Goal: Task Accomplishment & Management: Manage account settings

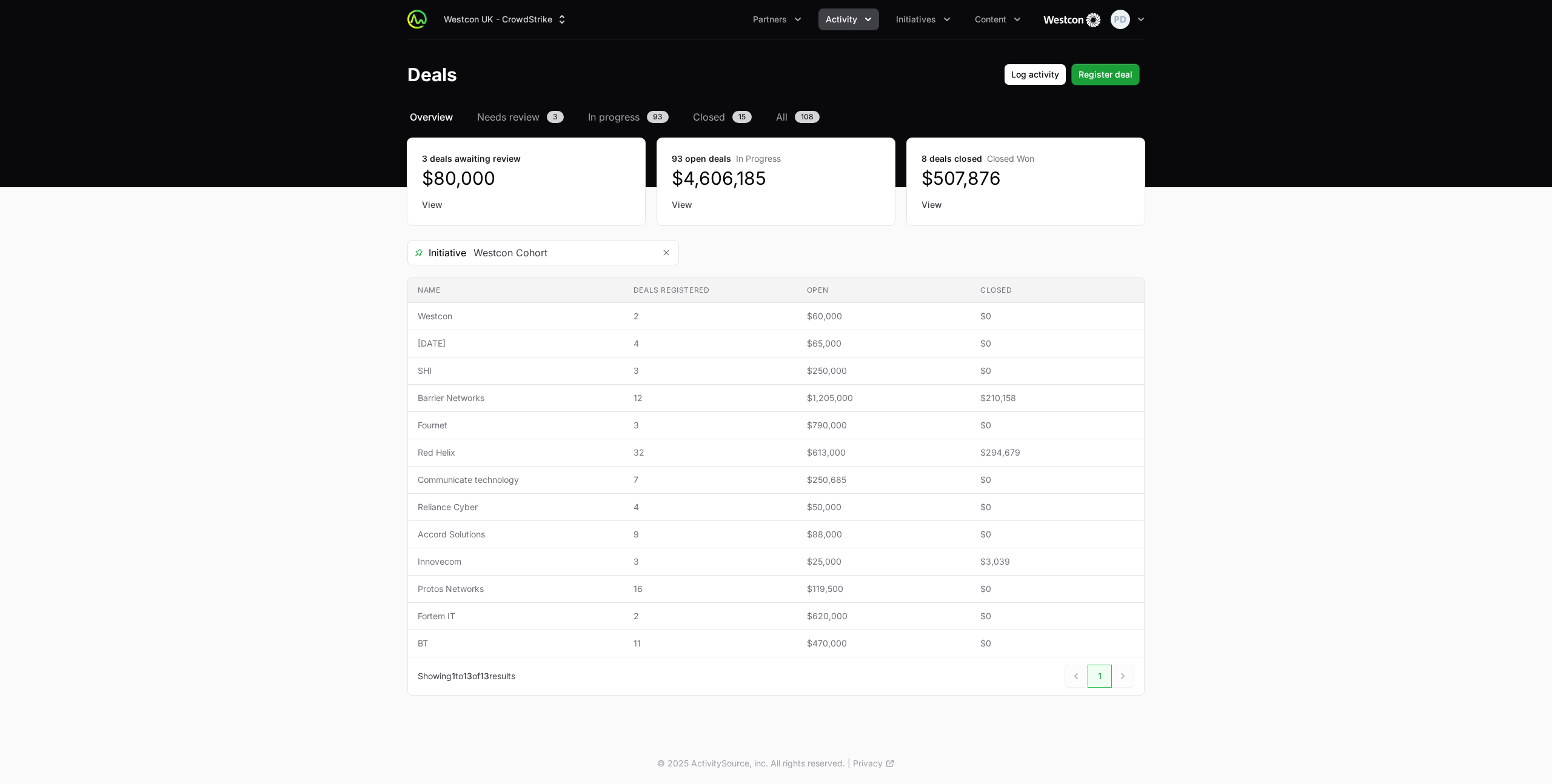
click at [493, 128] on div "Select a tab Overview Needs review In progress Closed All Overview Needs review…" at bounding box center [776, 417] width 776 height 615
click at [508, 117] on span "Needs review" at bounding box center [508, 117] width 62 height 15
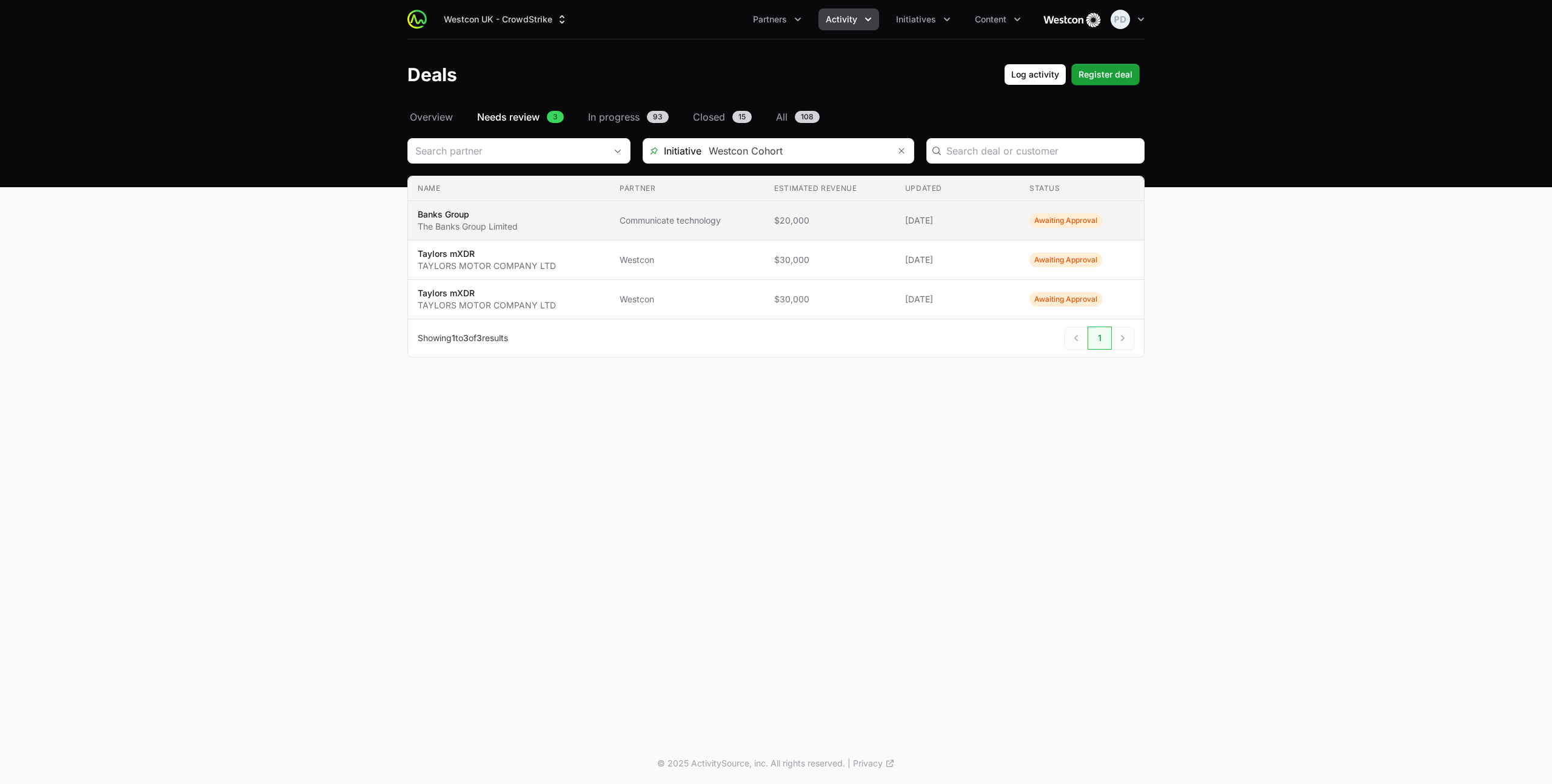
click at [526, 223] on span "Banks Group The Banks Group Limited" at bounding box center [509, 220] width 182 height 24
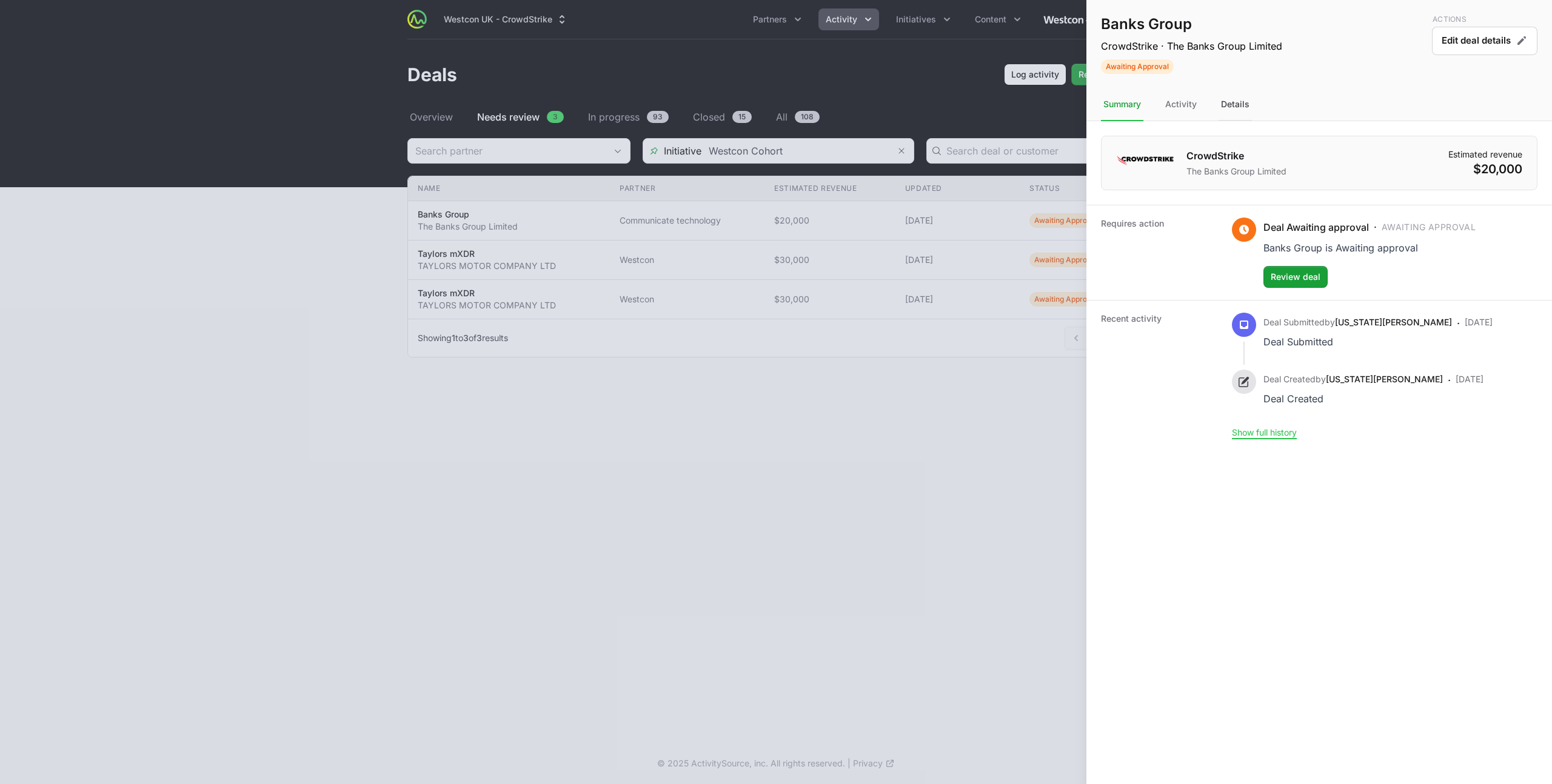
click at [1250, 103] on div "Details" at bounding box center [1236, 104] width 33 height 33
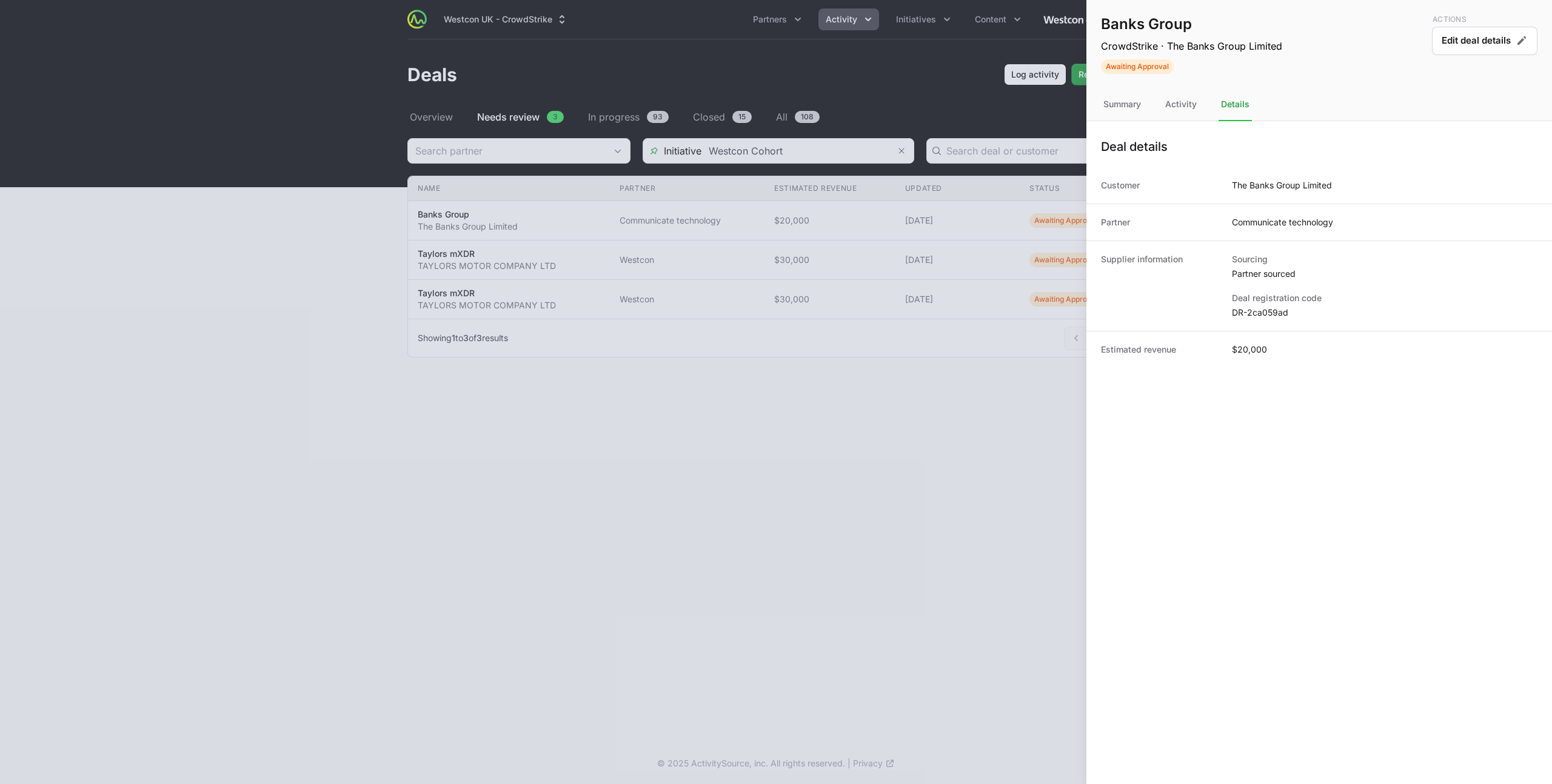
click at [1266, 312] on dd "DR-2ca059ad" at bounding box center [1385, 312] width 305 height 12
copy dl "DR-2ca059ad"
click at [1113, 99] on div "Summary" at bounding box center [1122, 104] width 43 height 33
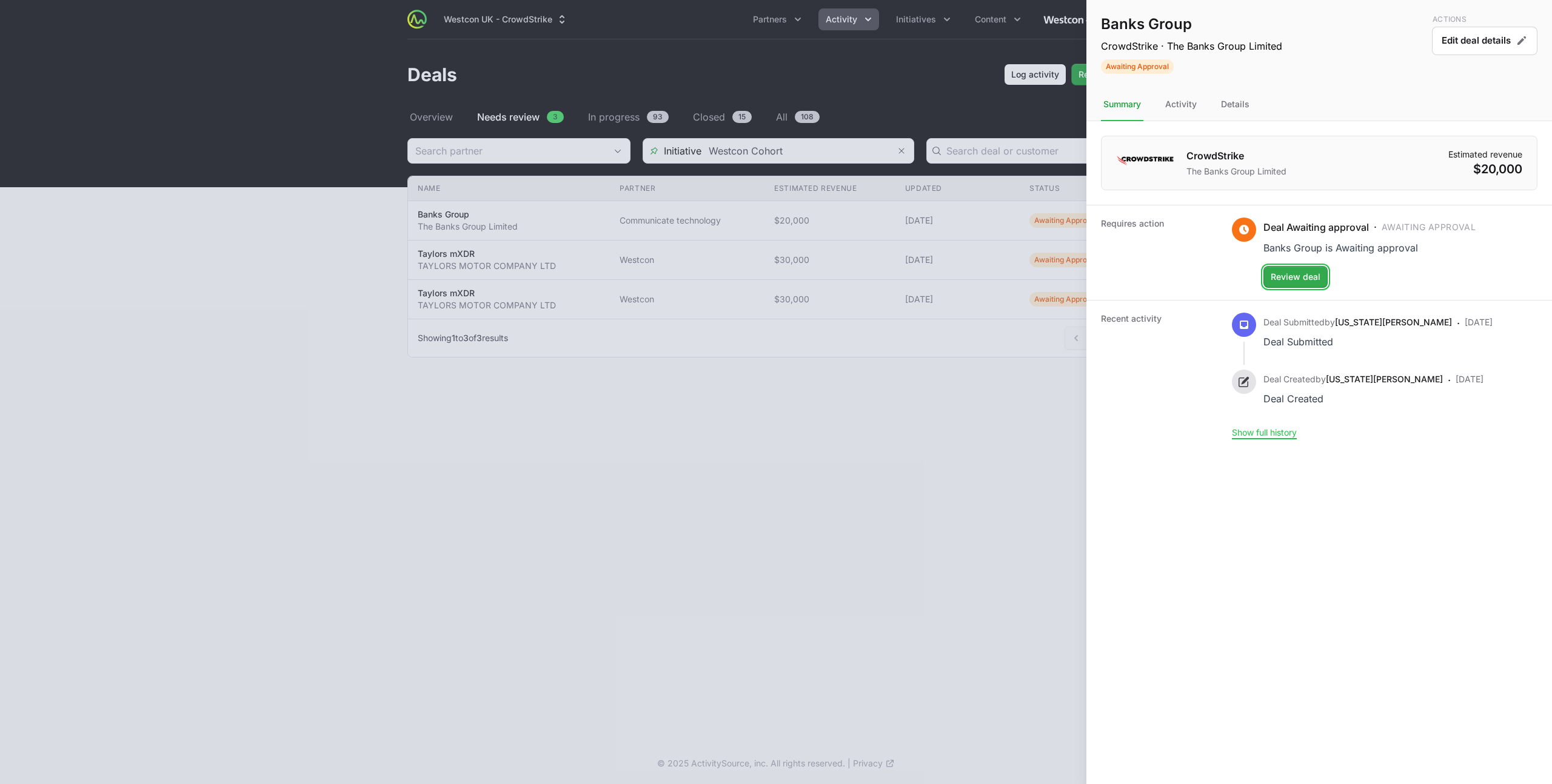
click at [1301, 281] on span "Review deal" at bounding box center [1295, 277] width 49 height 15
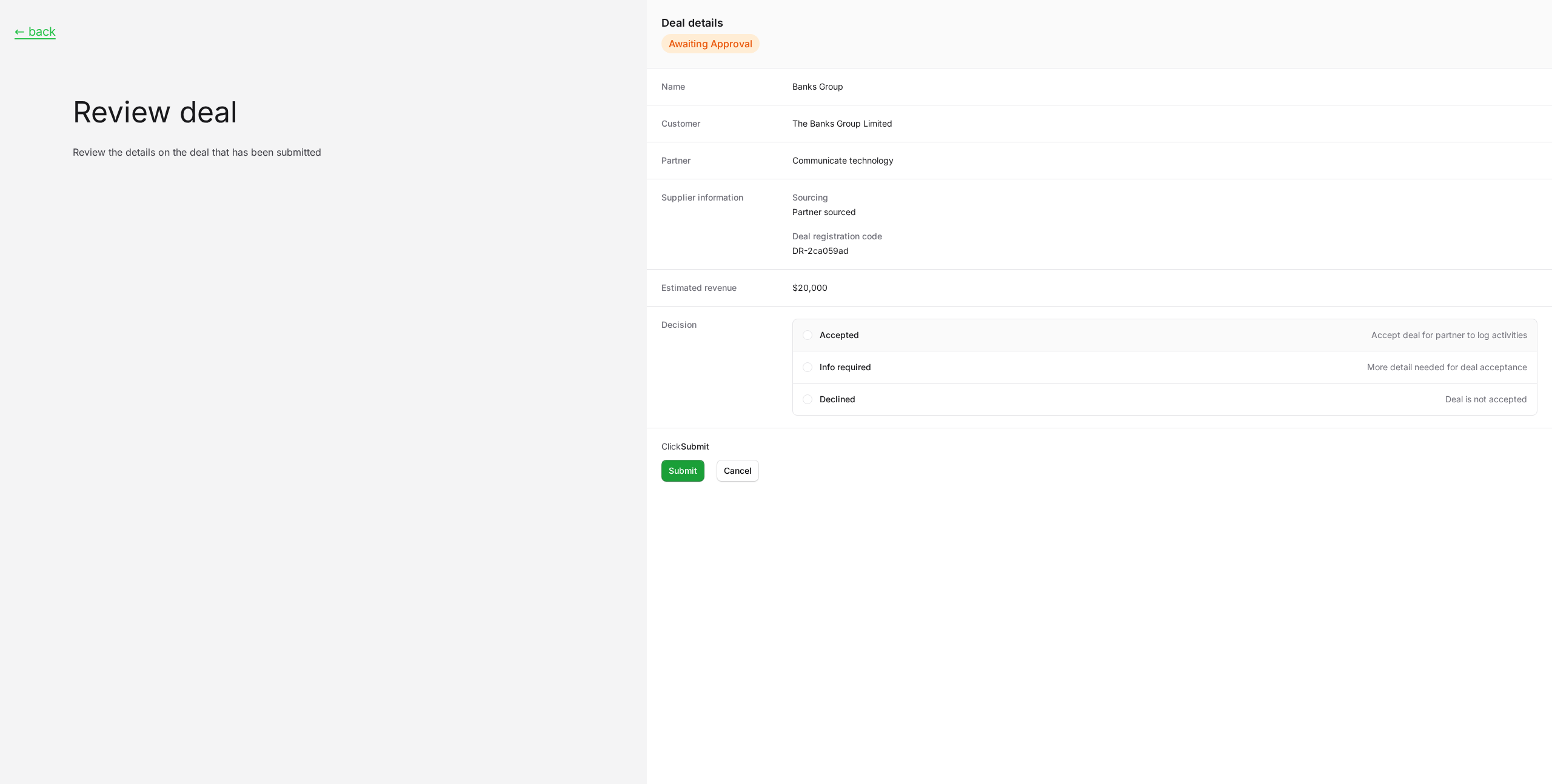
drag, startPoint x: 821, startPoint y: 312, endPoint x: 823, endPoint y: 333, distance: 21.1
click at [821, 312] on div "Decision Select an option Accepted Accept deal for partner to log activities In…" at bounding box center [1099, 366] width 905 height 122
click at [823, 335] on span "Accepted" at bounding box center [839, 335] width 39 height 12
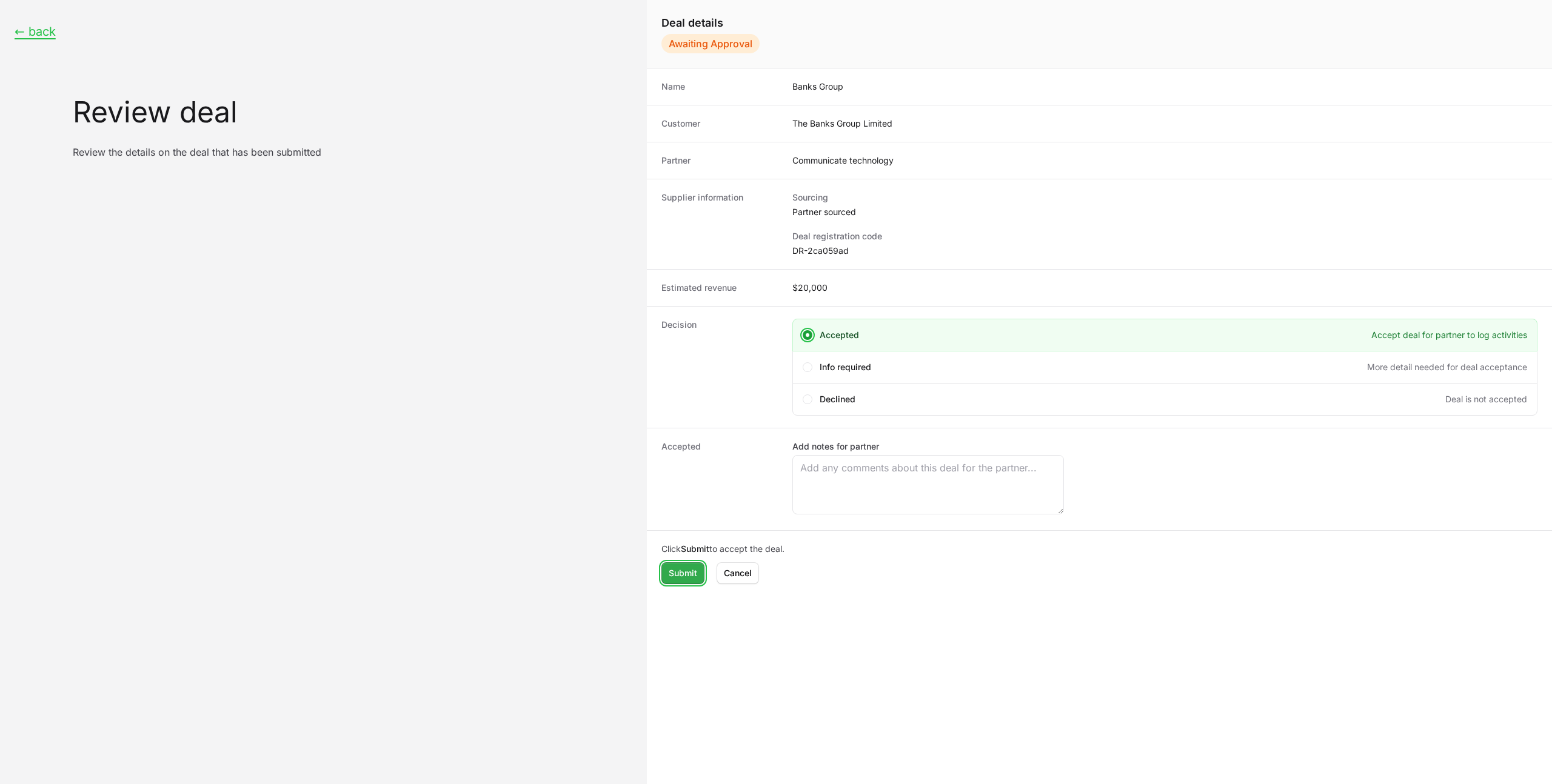
click at [685, 574] on span "Submit" at bounding box center [683, 574] width 29 height 15
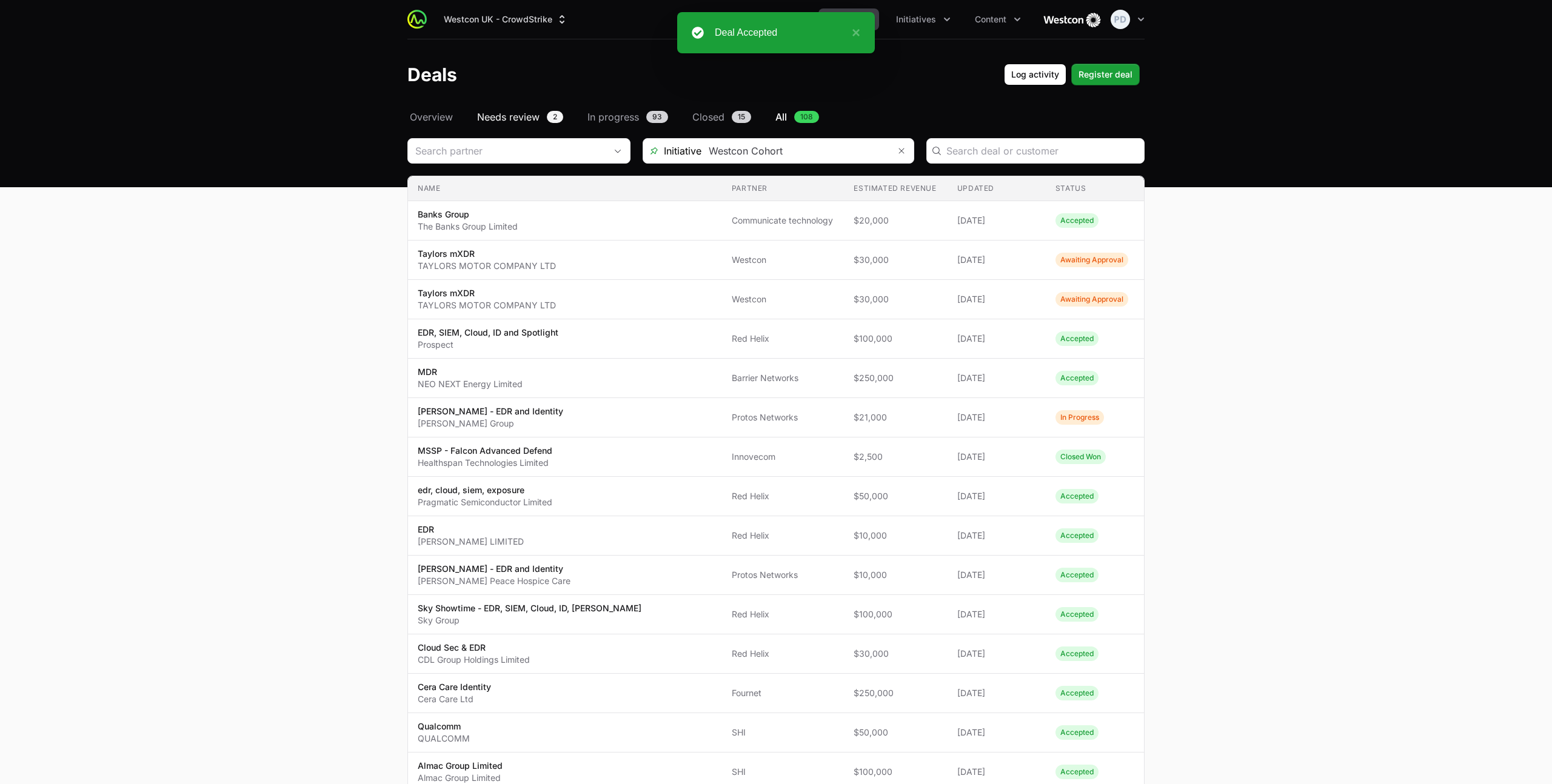
click at [491, 114] on span "Needs review" at bounding box center [508, 117] width 62 height 15
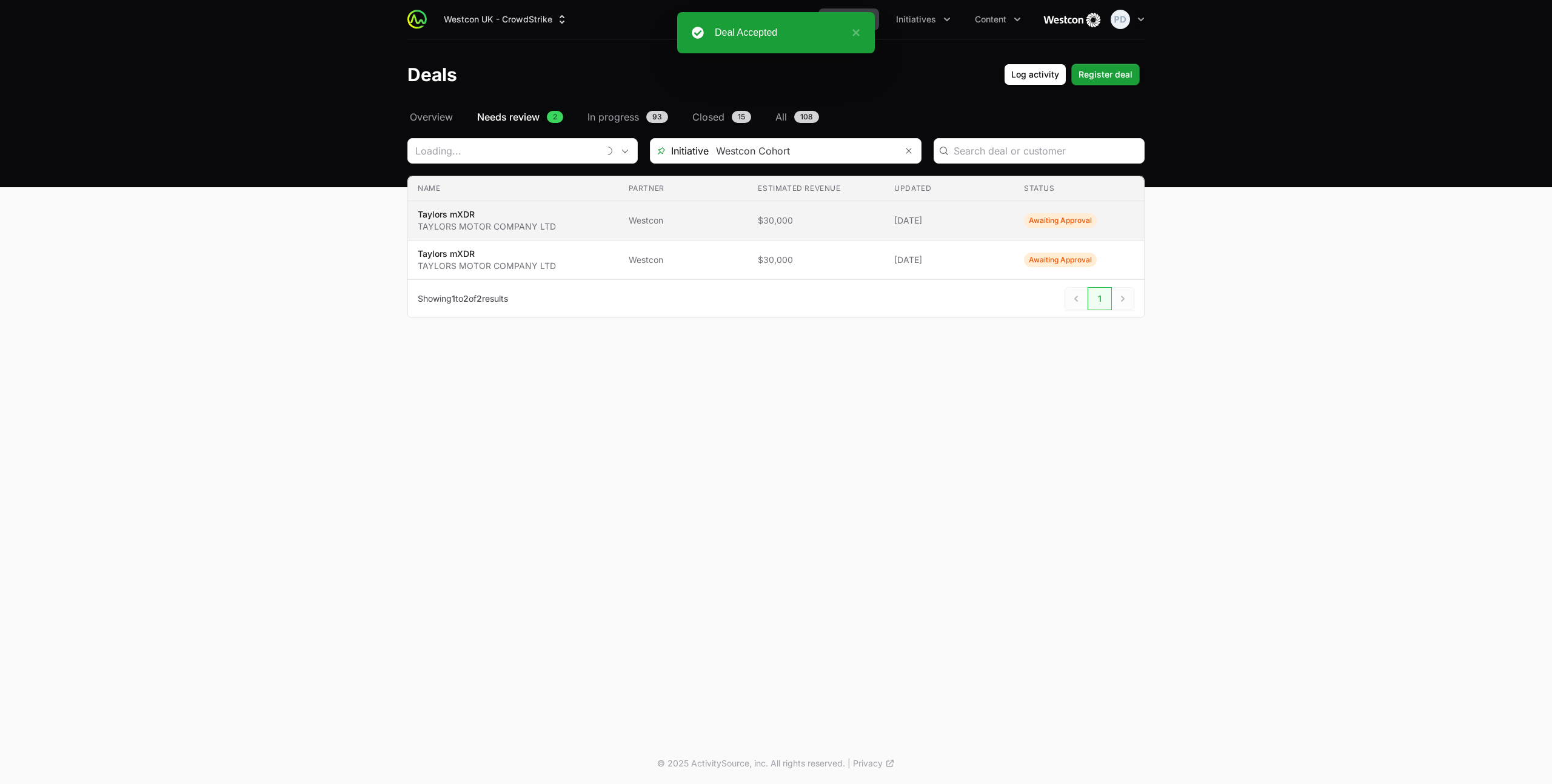
click at [511, 219] on p "Taylors mXDR" at bounding box center [487, 214] width 139 height 12
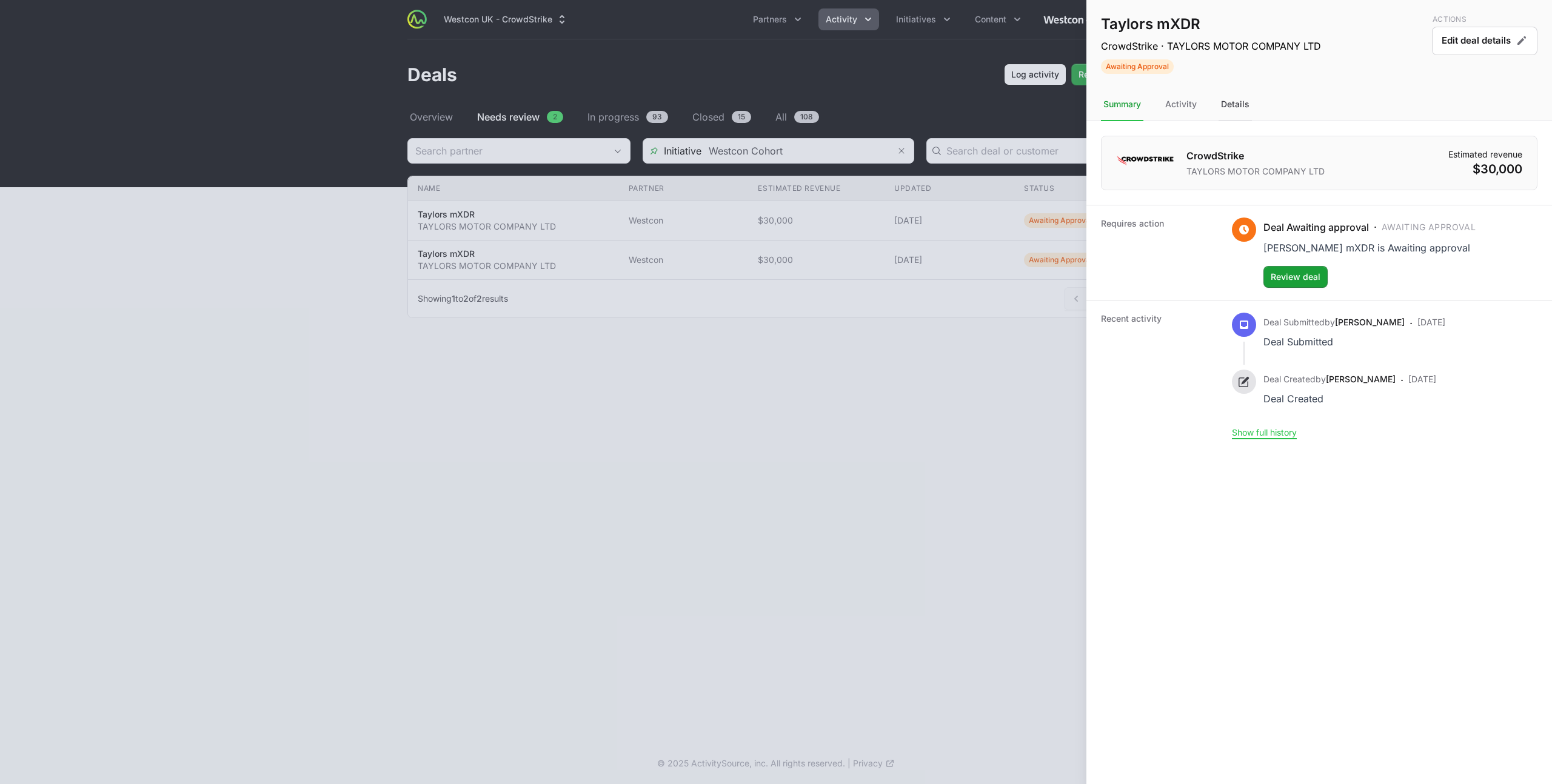
click at [1229, 103] on div "Details" at bounding box center [1236, 104] width 33 height 33
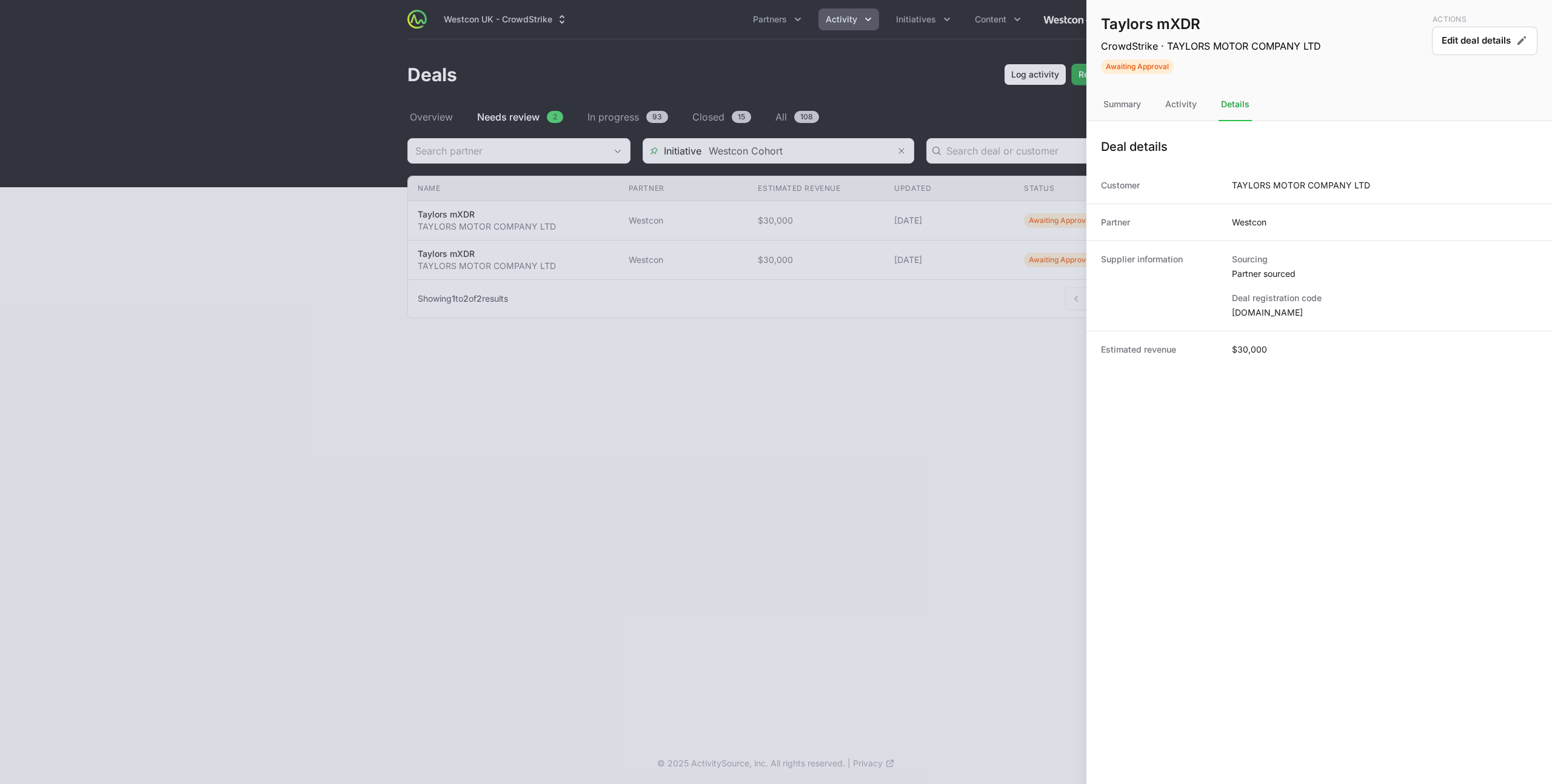
click at [1022, 293] on div at bounding box center [776, 392] width 1552 height 784
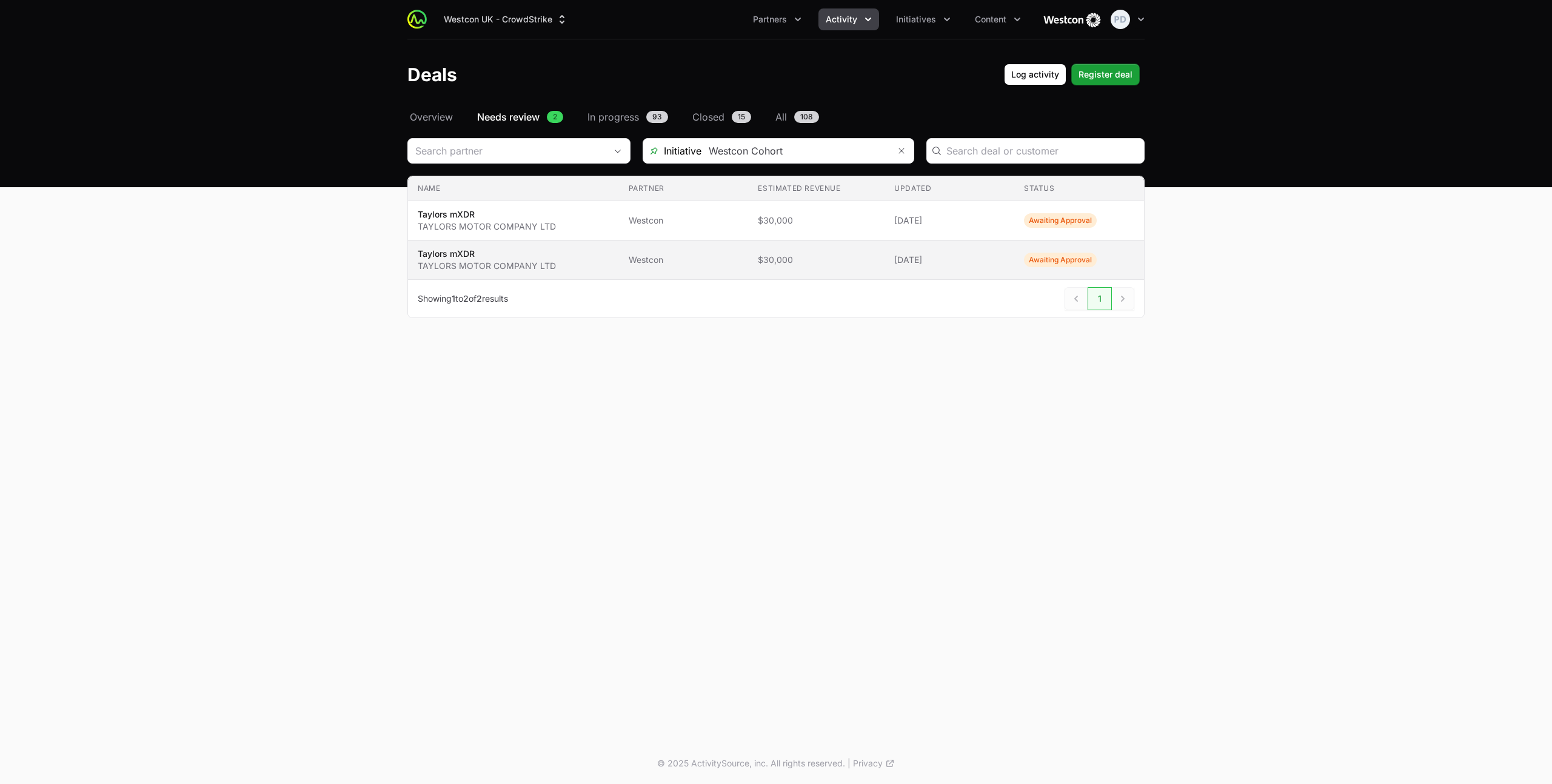
click at [501, 257] on p "Taylors mXDR" at bounding box center [487, 254] width 139 height 12
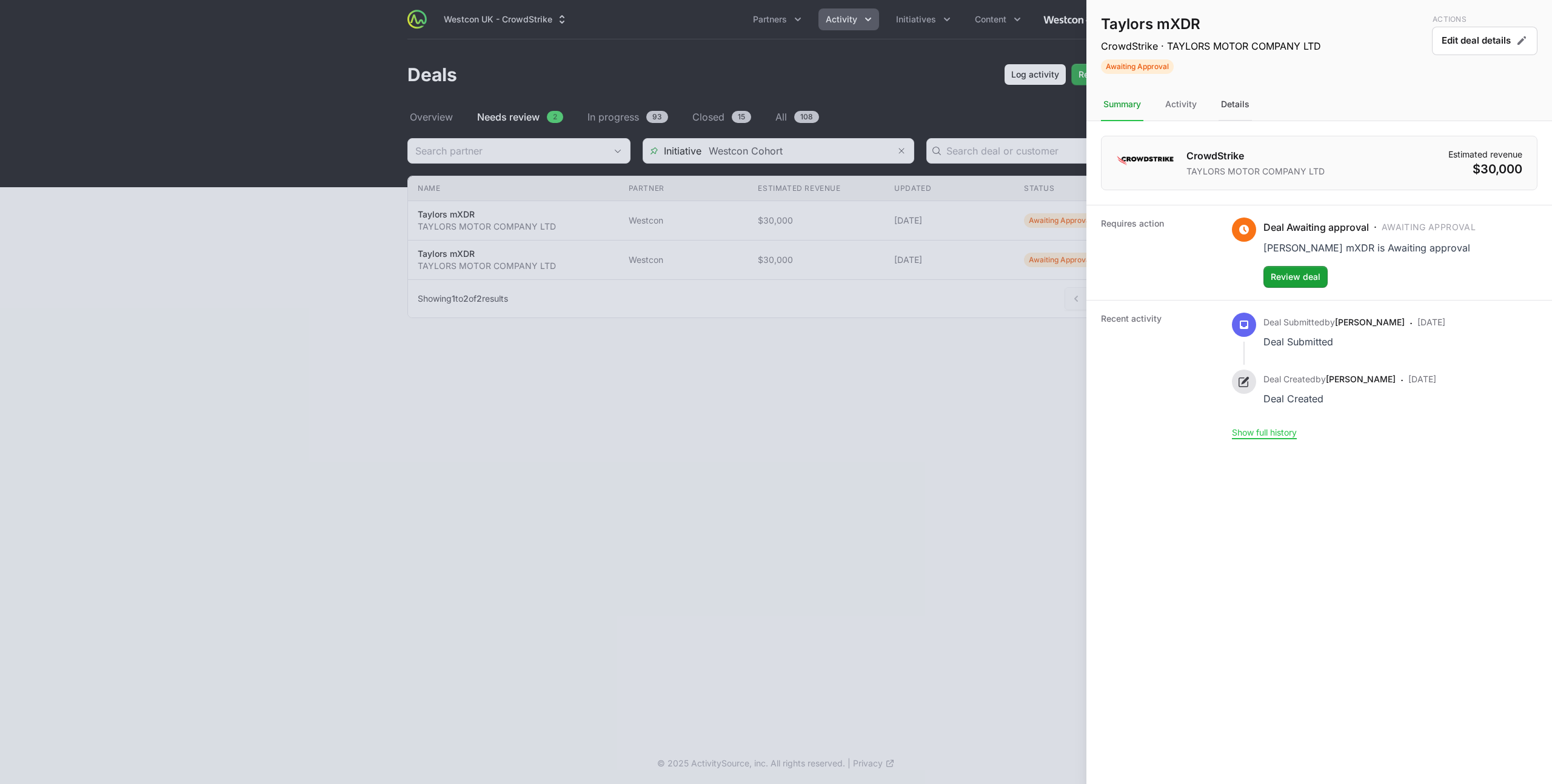
click at [1241, 113] on div "Details" at bounding box center [1236, 104] width 33 height 33
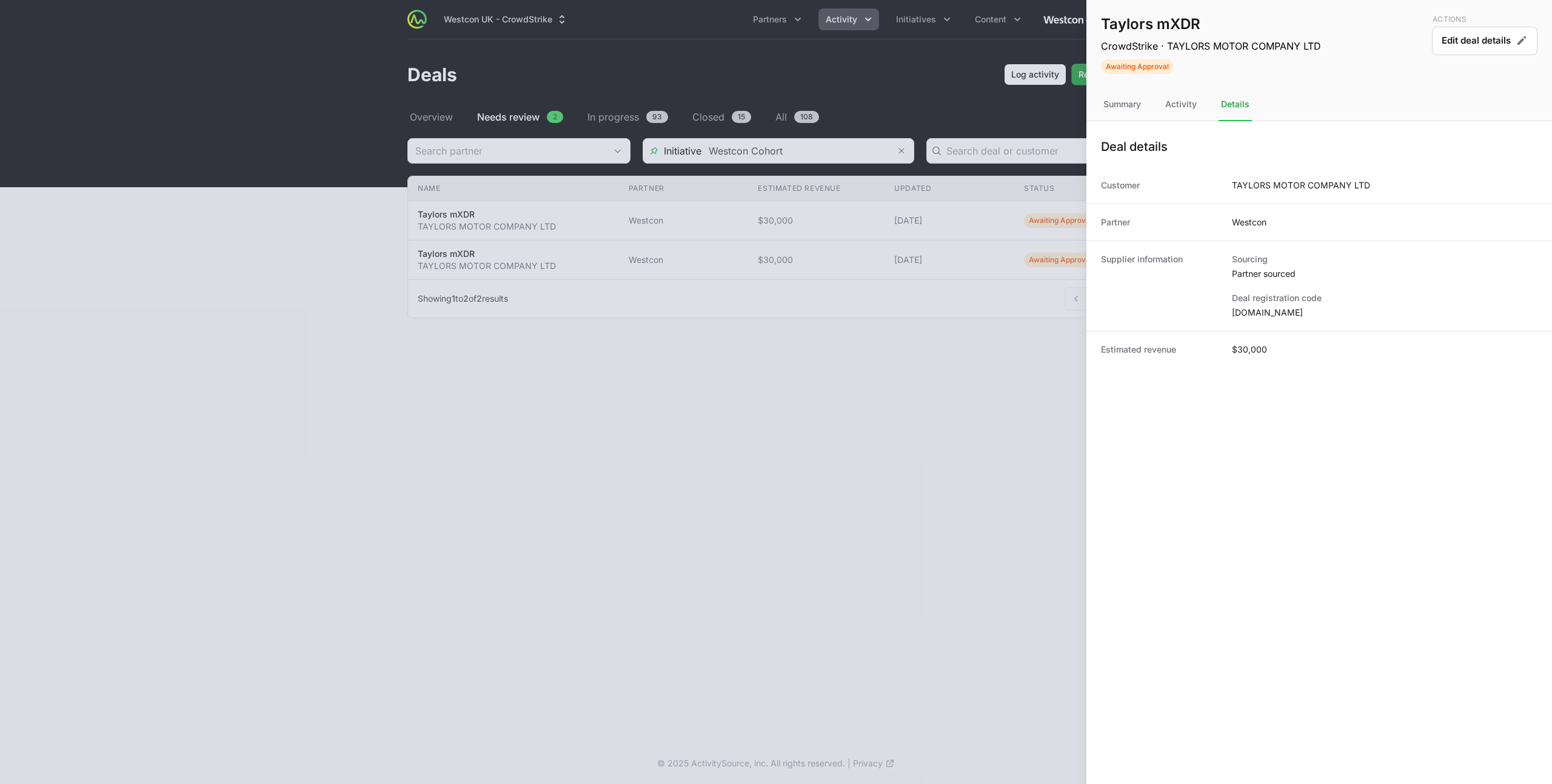
click at [951, 383] on div at bounding box center [776, 392] width 1552 height 784
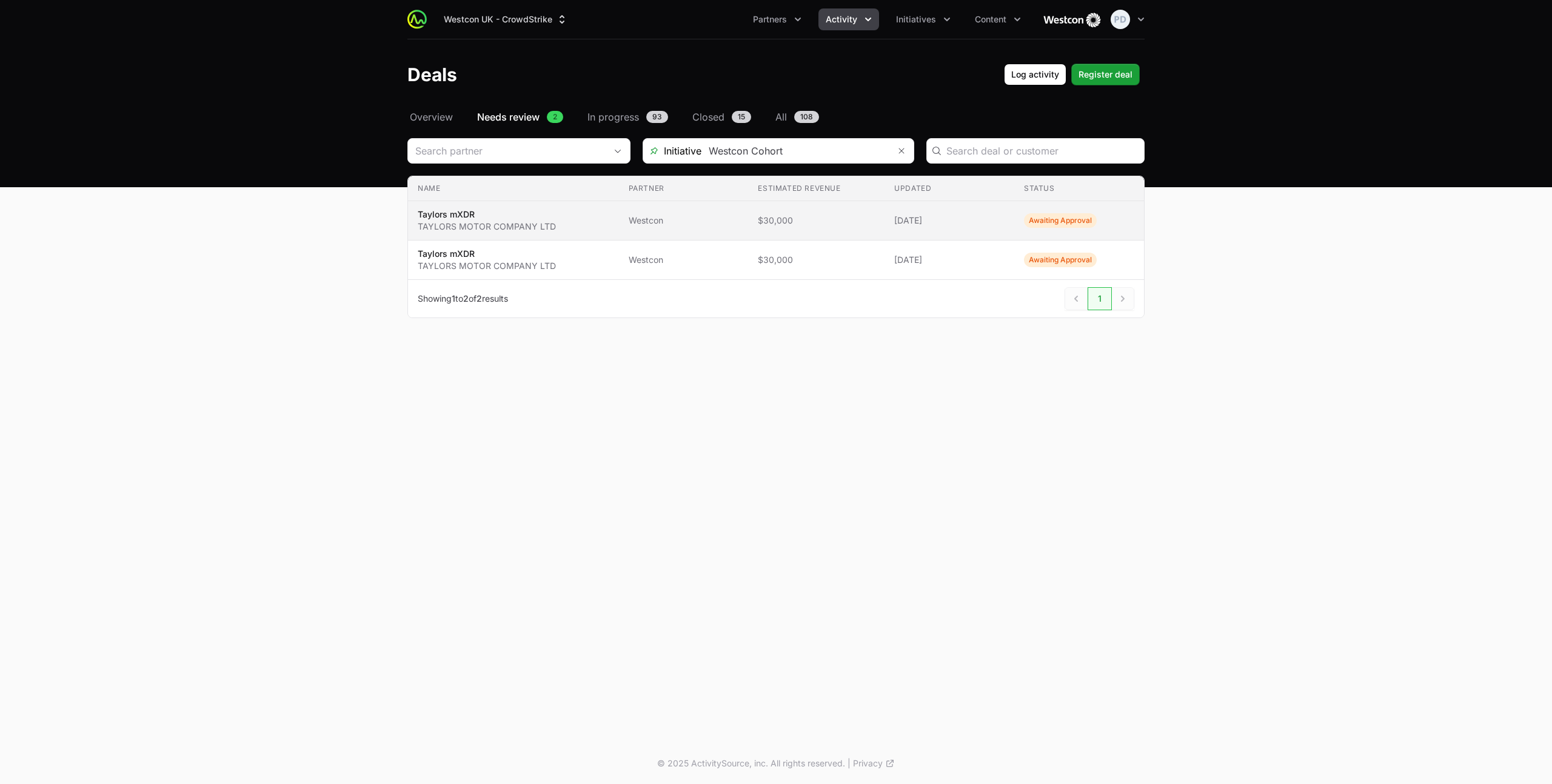
click at [490, 217] on p "Taylors mXDR" at bounding box center [487, 214] width 139 height 12
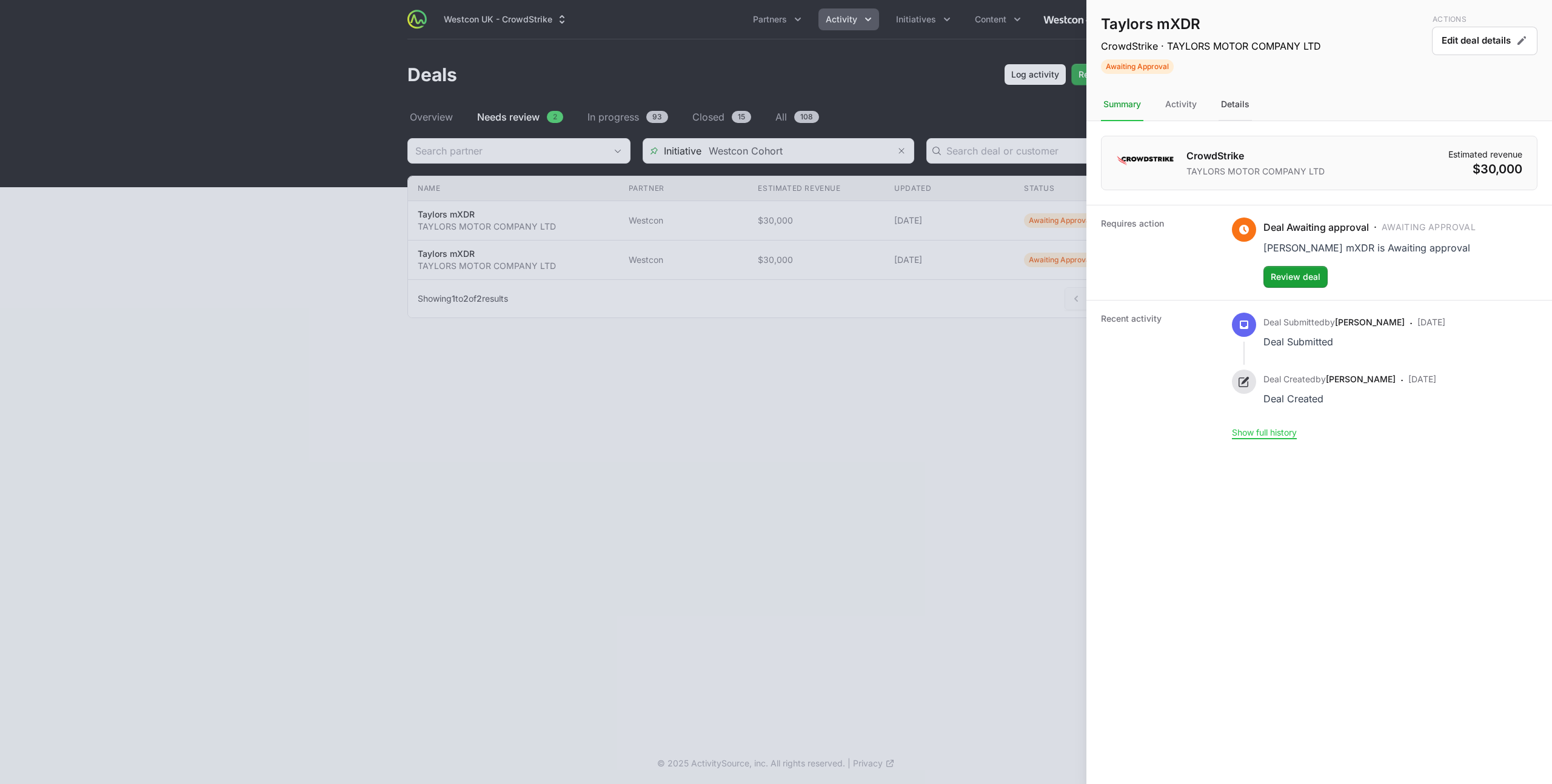
click at [1239, 102] on div "Details" at bounding box center [1236, 104] width 33 height 33
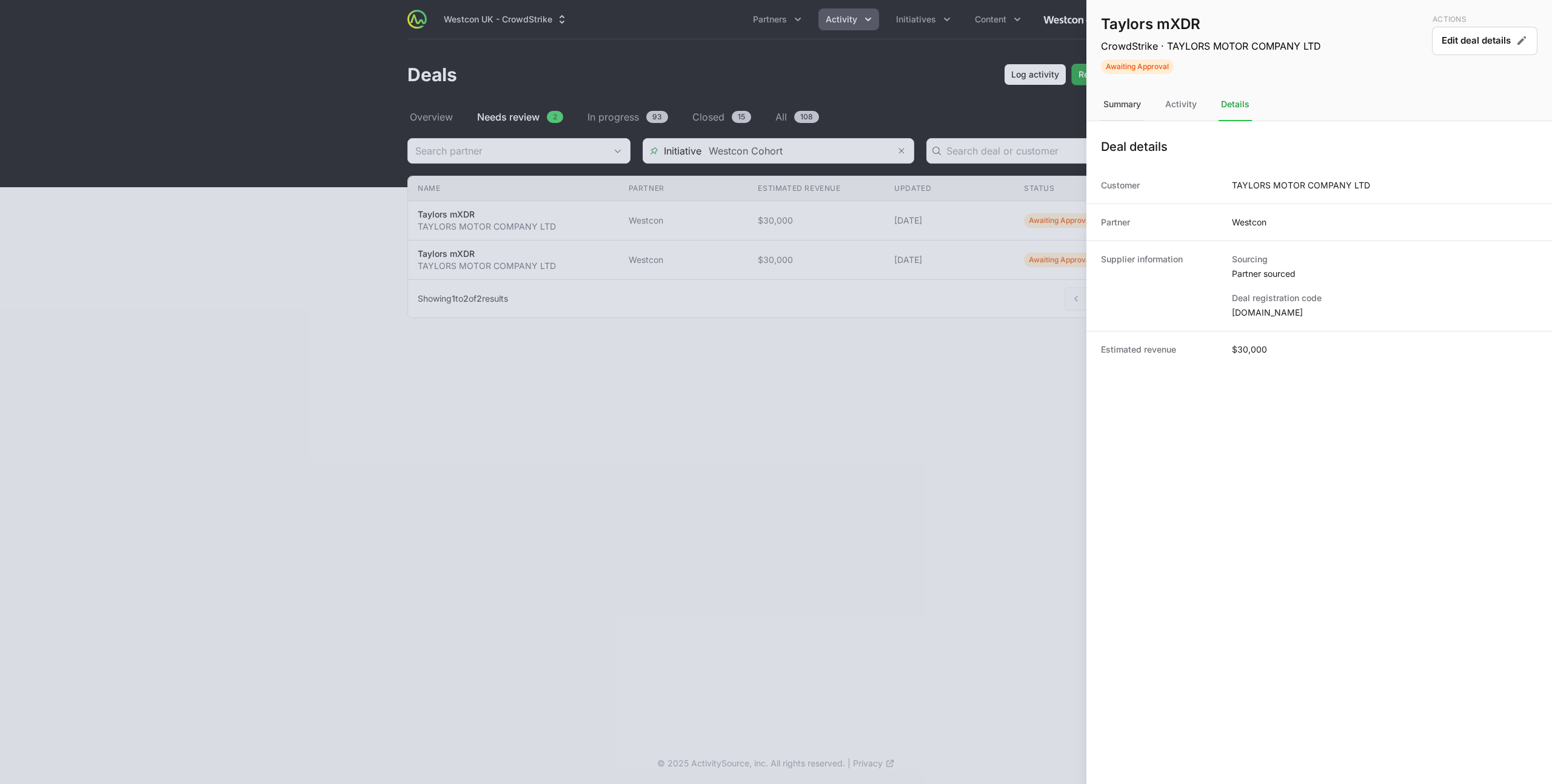
click at [1115, 105] on div "Summary" at bounding box center [1122, 104] width 43 height 33
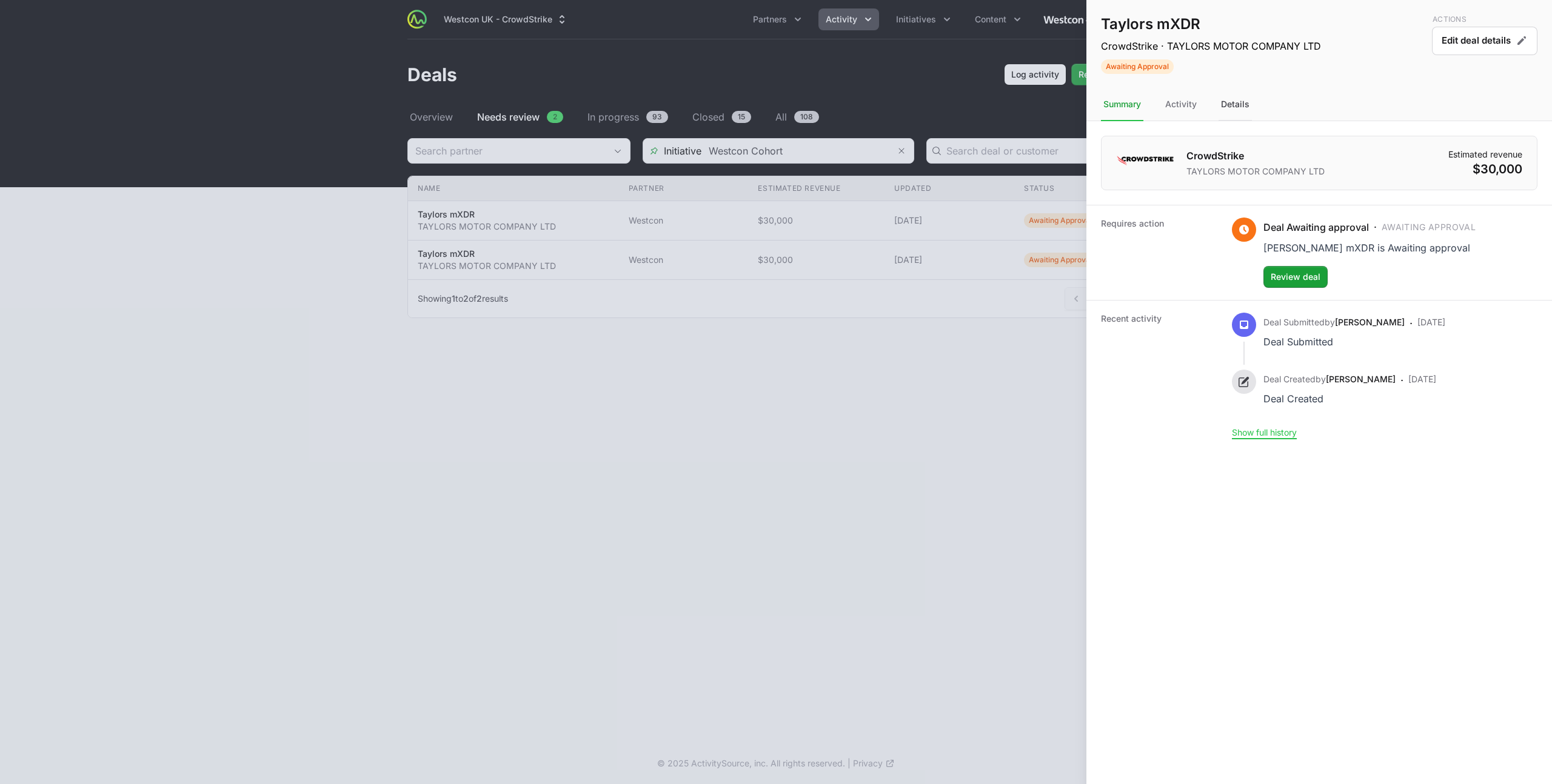
click at [1228, 103] on div "Details" at bounding box center [1236, 104] width 33 height 33
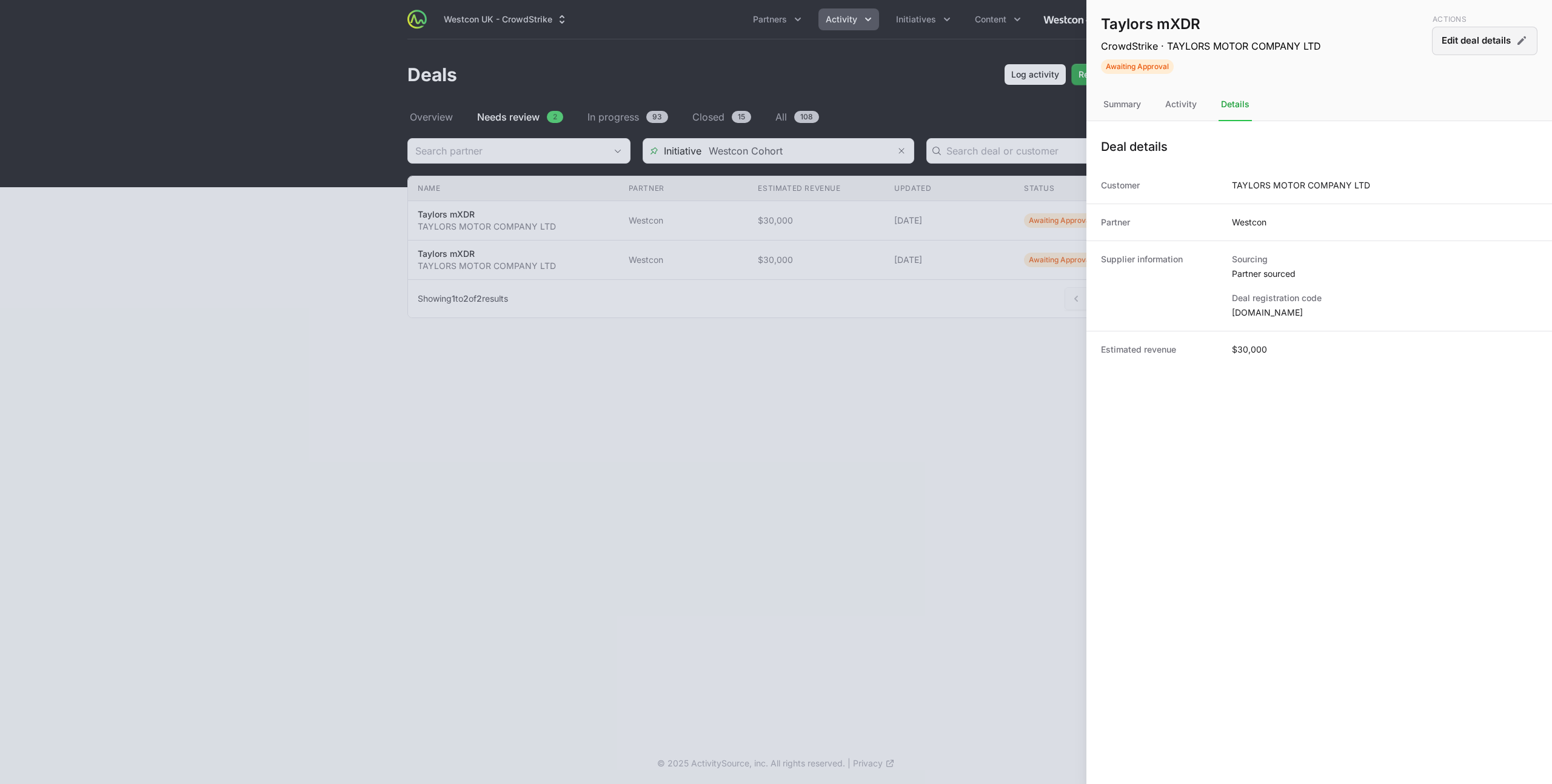
click at [1500, 39] on button "Edit deal details" at bounding box center [1484, 41] width 105 height 29
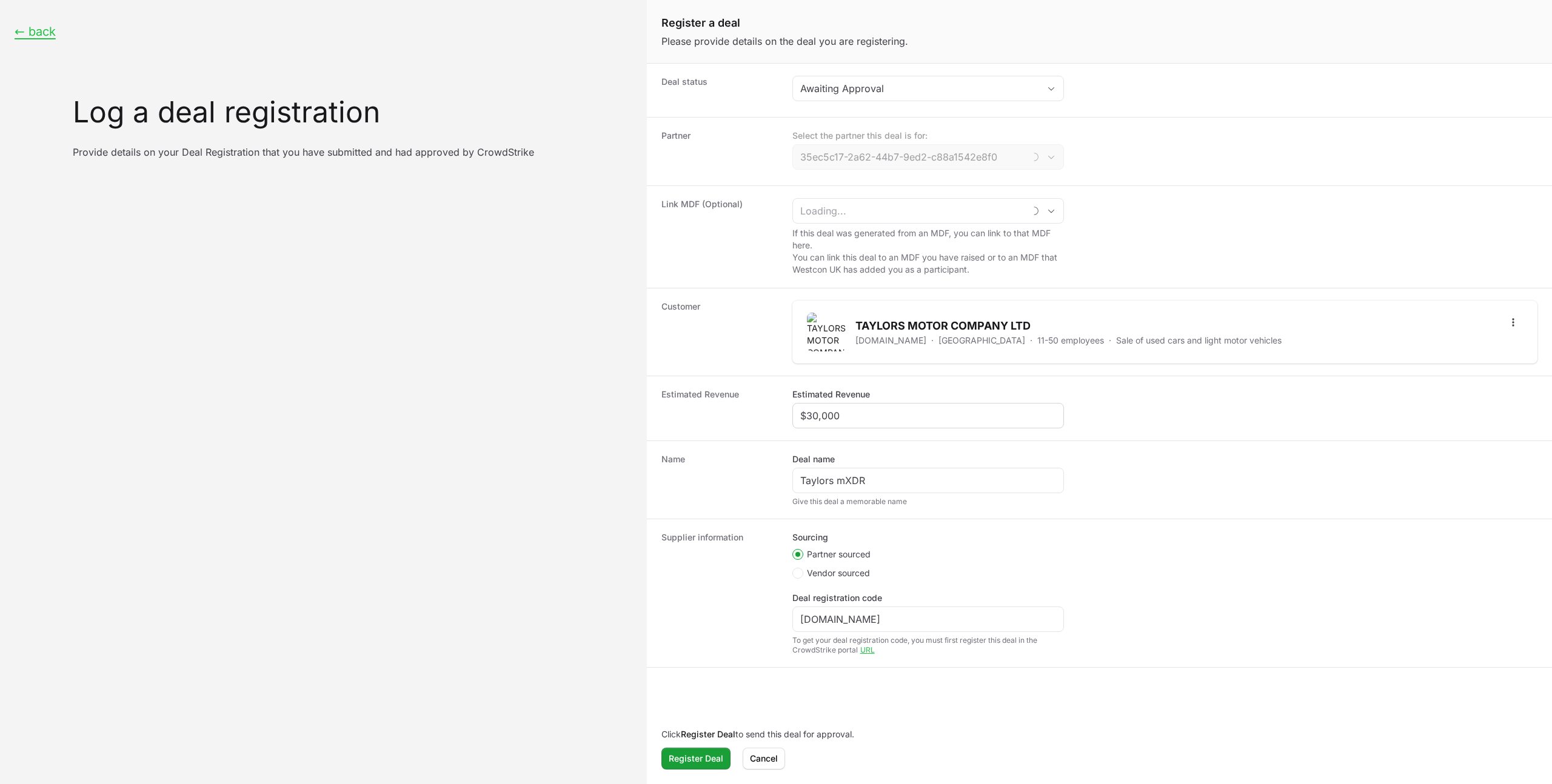
type input "Westcon"
drag, startPoint x: 916, startPoint y: 619, endPoint x: 773, endPoint y: 617, distance: 143.0
click at [775, 620] on div "Supplier information Sourcing Partner sourced Vendor sourced Deal registration …" at bounding box center [1099, 593] width 905 height 149
paste input "DR-14b17326"
type input "DR-14b17326"
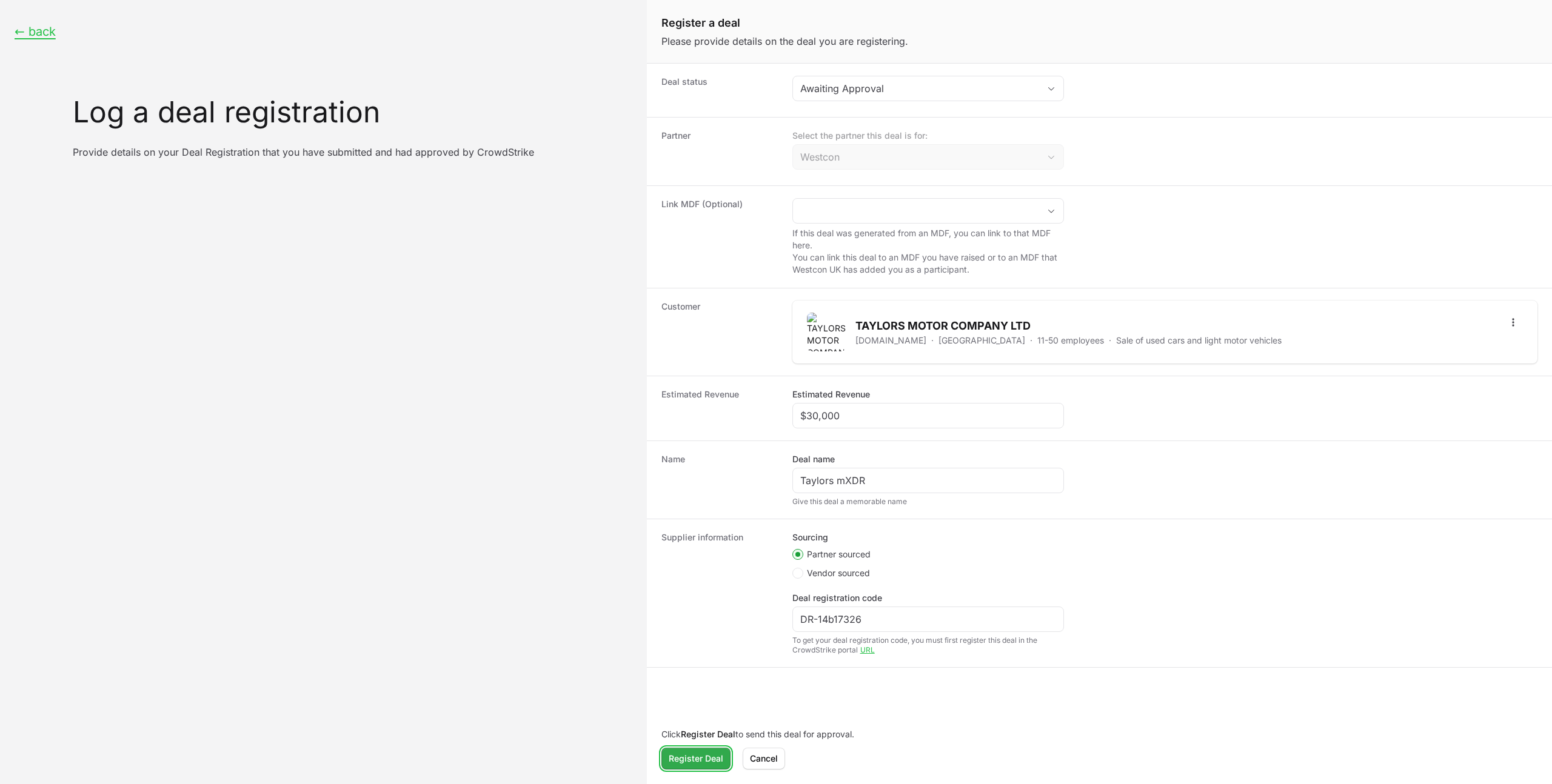
click at [694, 761] on span "Register Deal" at bounding box center [696, 759] width 55 height 15
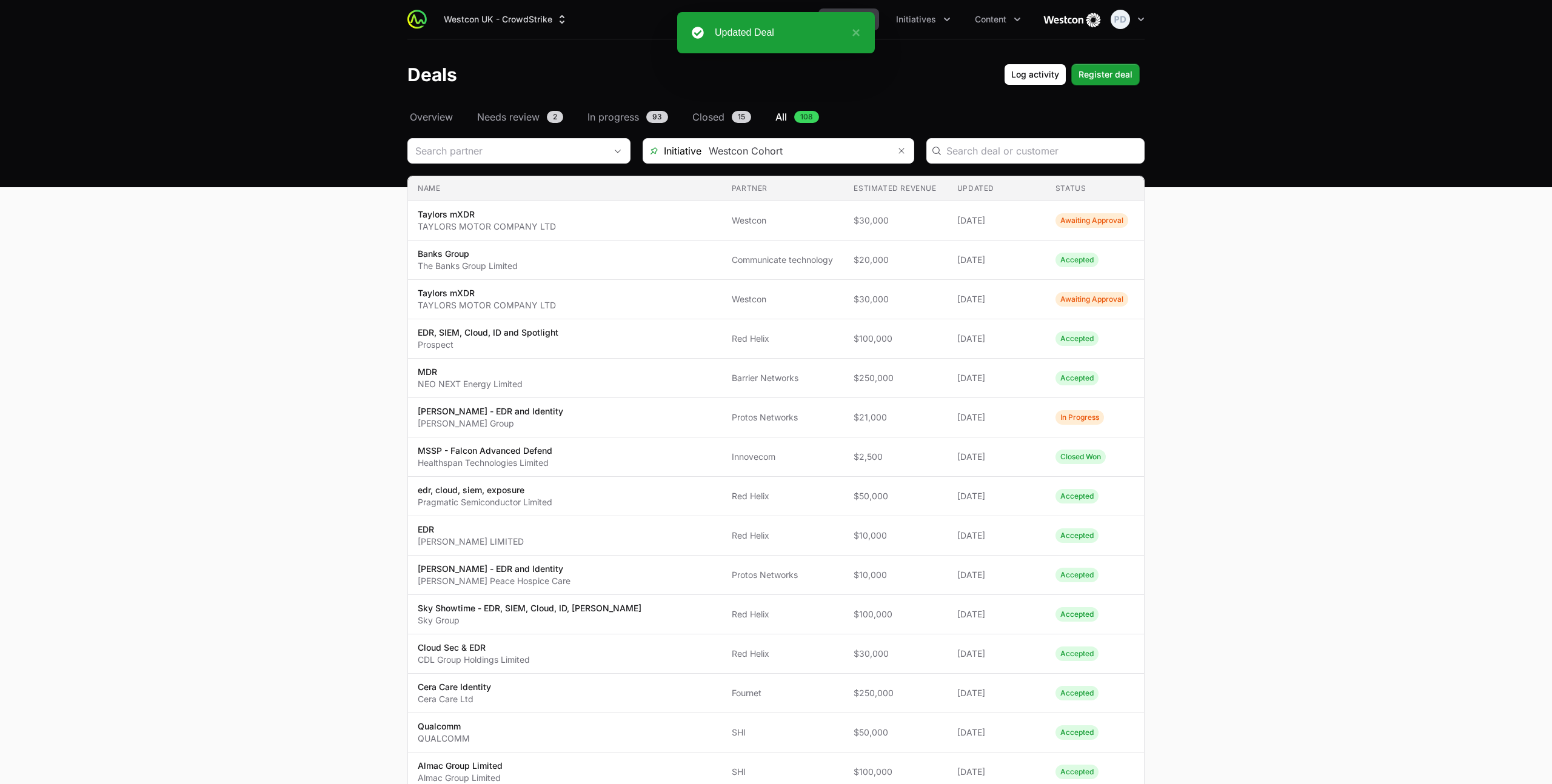
click at [527, 107] on header "Deals Log activity Register deal" at bounding box center [776, 74] width 1552 height 71
click at [523, 115] on span "Needs review" at bounding box center [508, 117] width 62 height 15
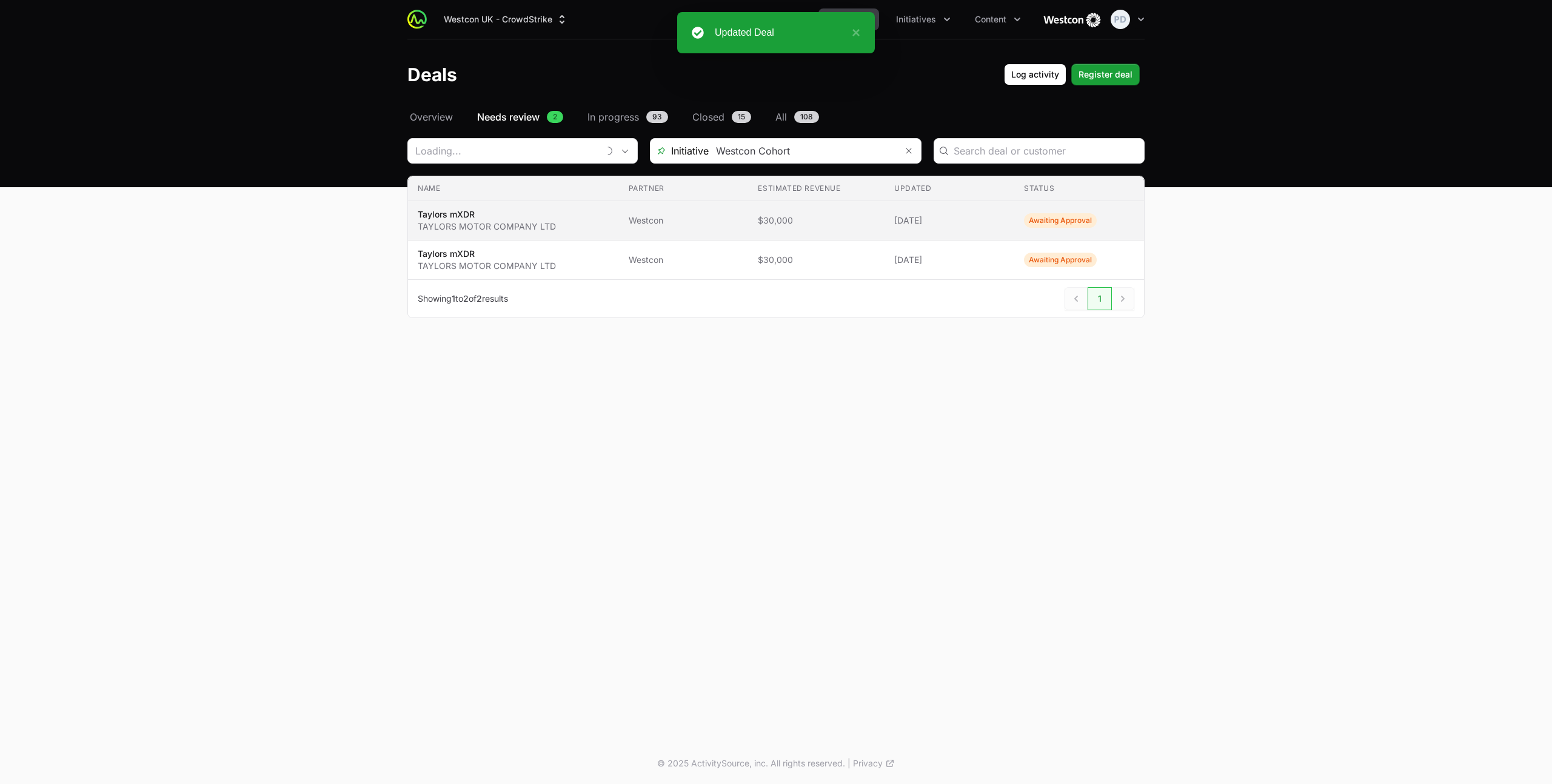
click at [585, 227] on span "Taylors mXDR TAYLORS MOTOR COMPANY LTD" at bounding box center [514, 220] width 192 height 24
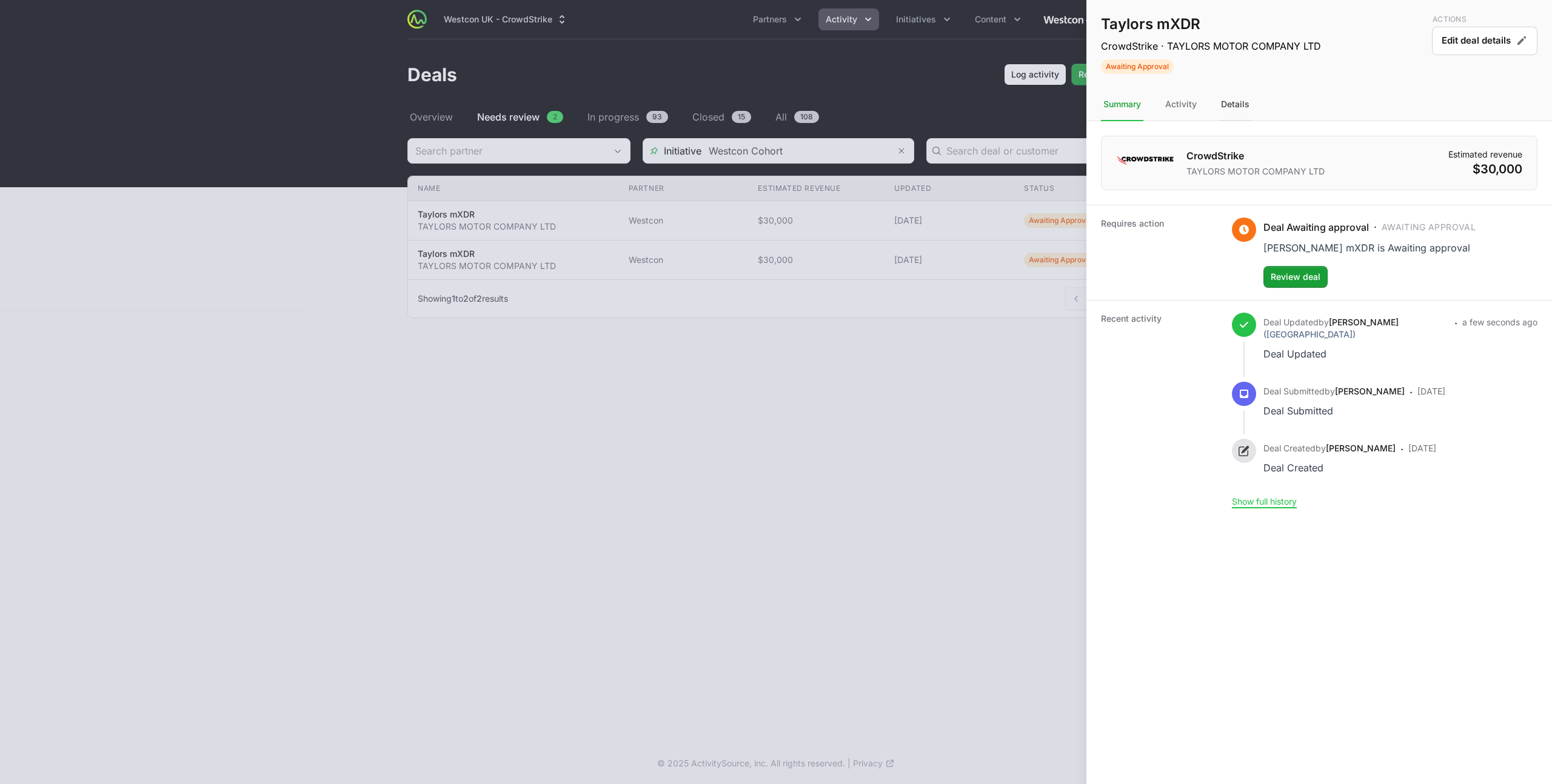
click at [1248, 103] on div "Details" at bounding box center [1236, 104] width 33 height 33
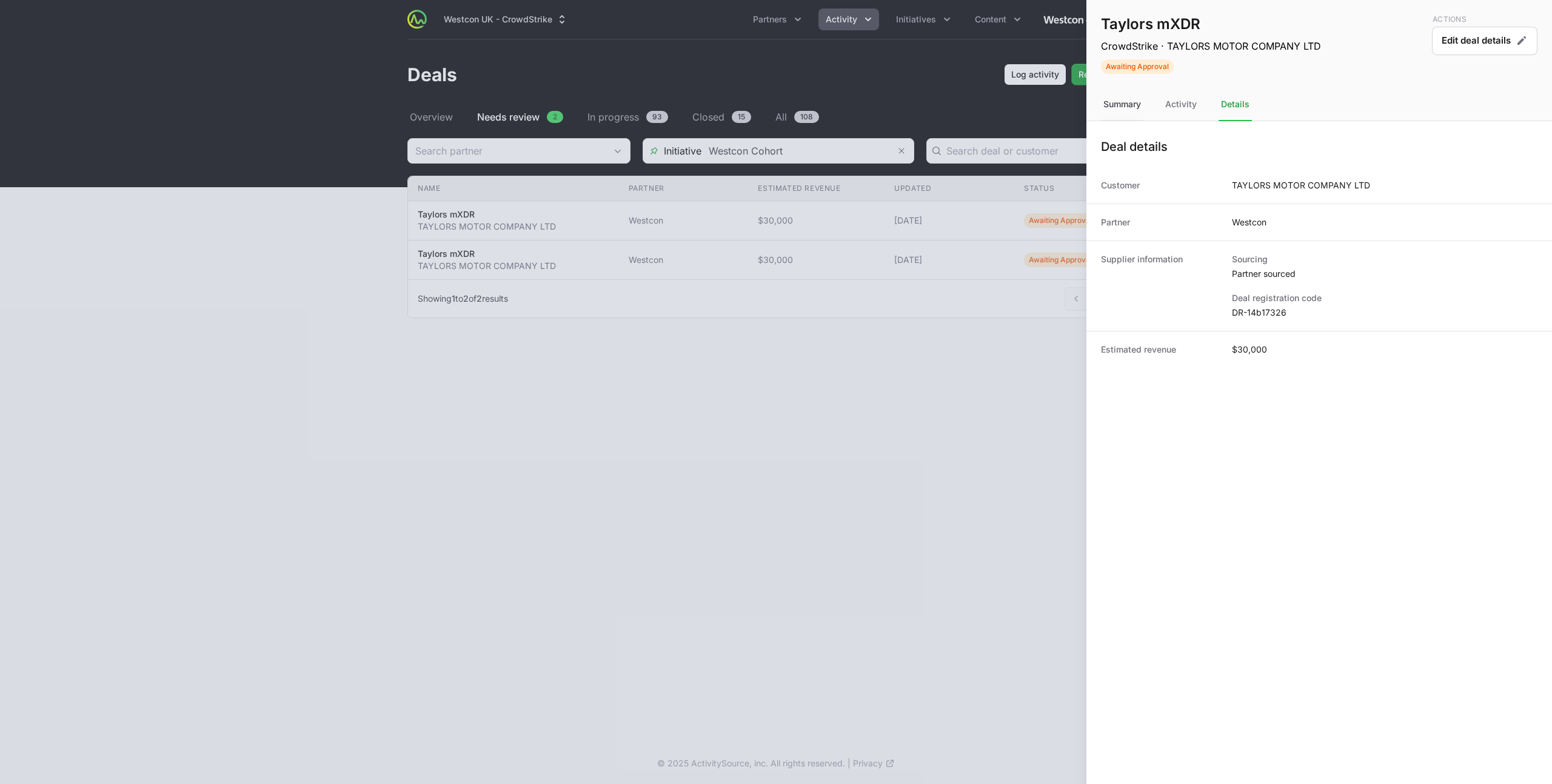
click at [1129, 103] on div "Summary" at bounding box center [1122, 104] width 43 height 33
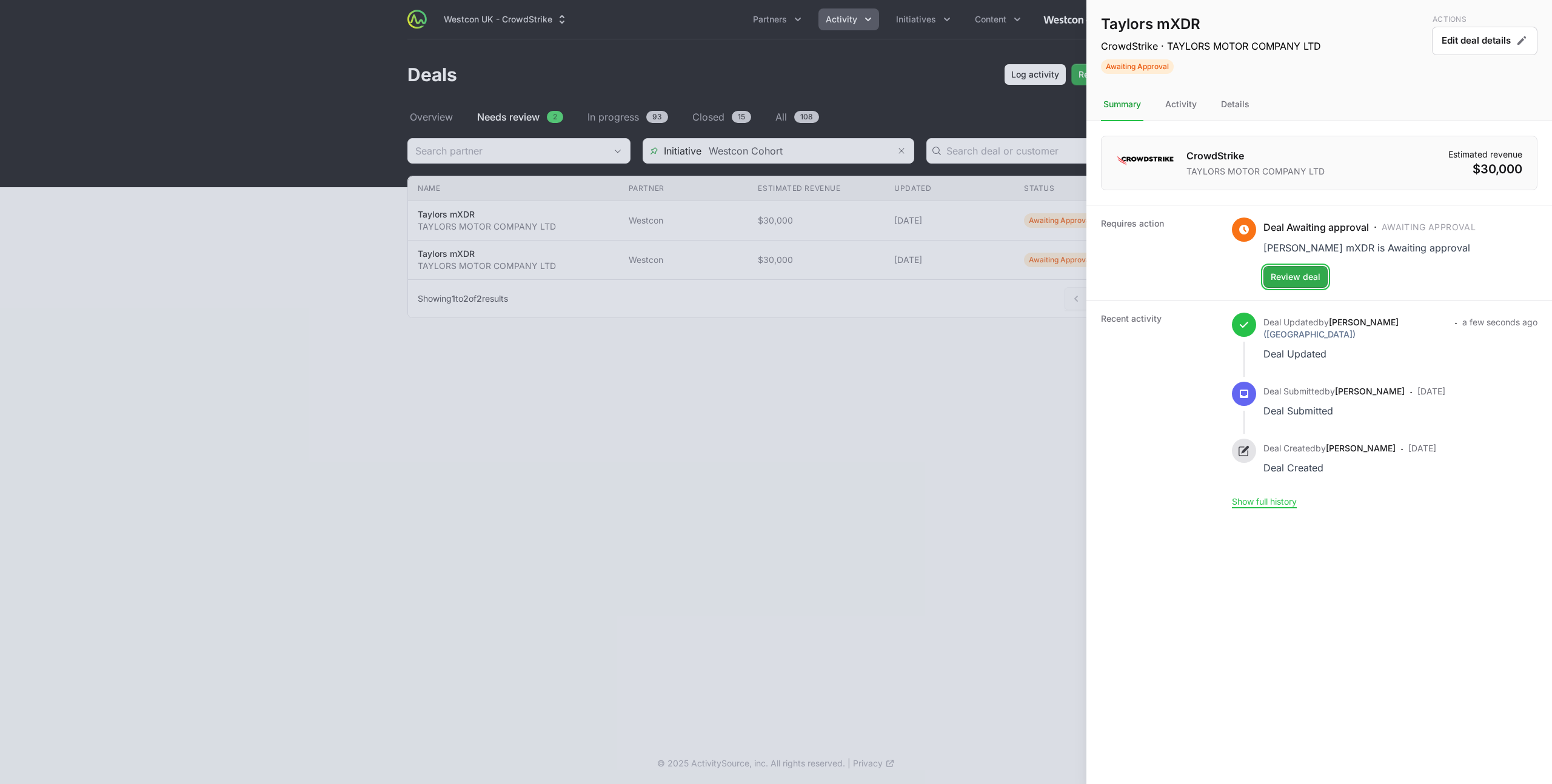
click at [1292, 276] on span "Review deal" at bounding box center [1295, 277] width 49 height 15
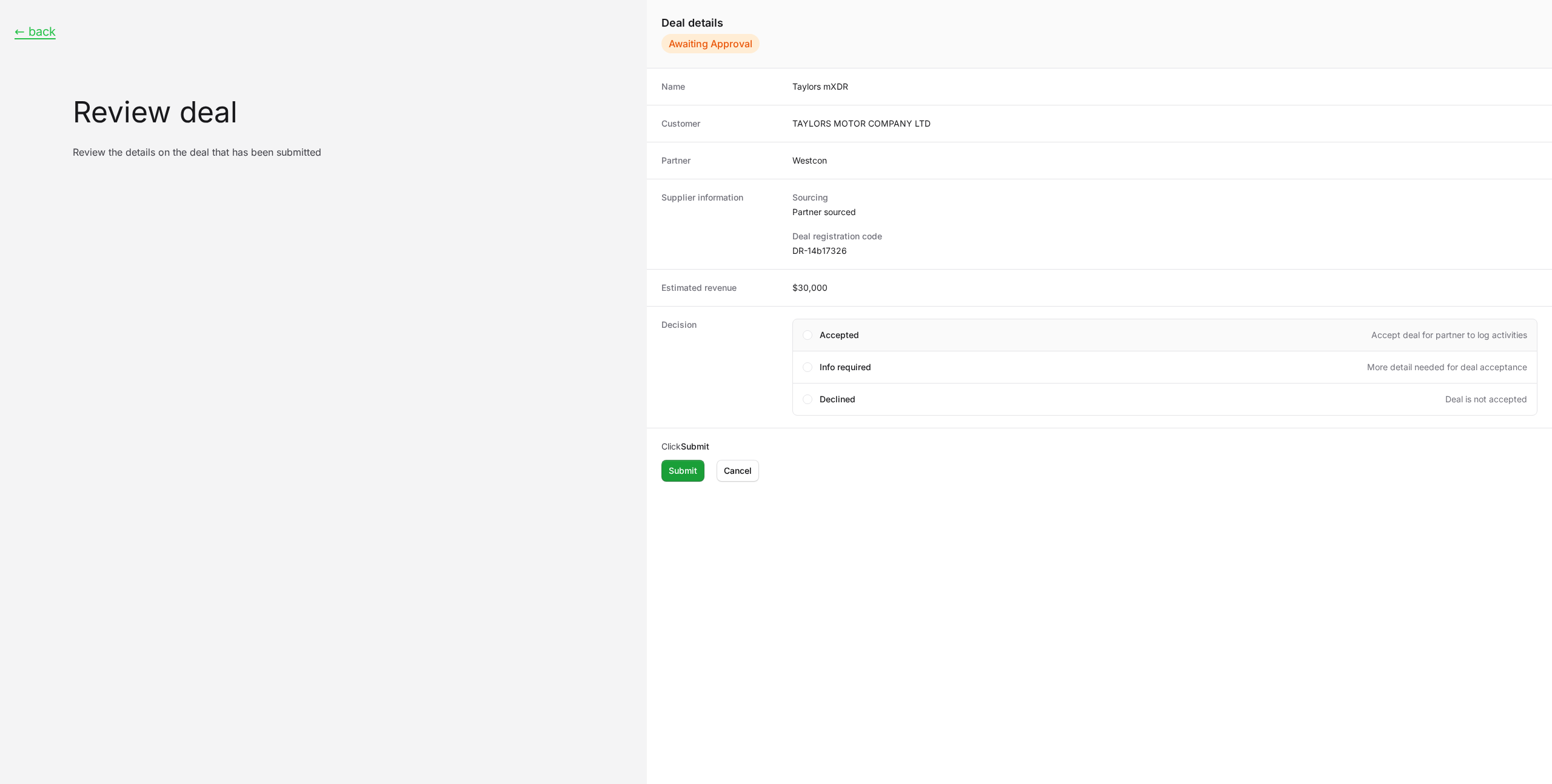
click at [883, 333] on div "Accepted Accept deal for partner to log activities" at bounding box center [1173, 335] width 707 height 12
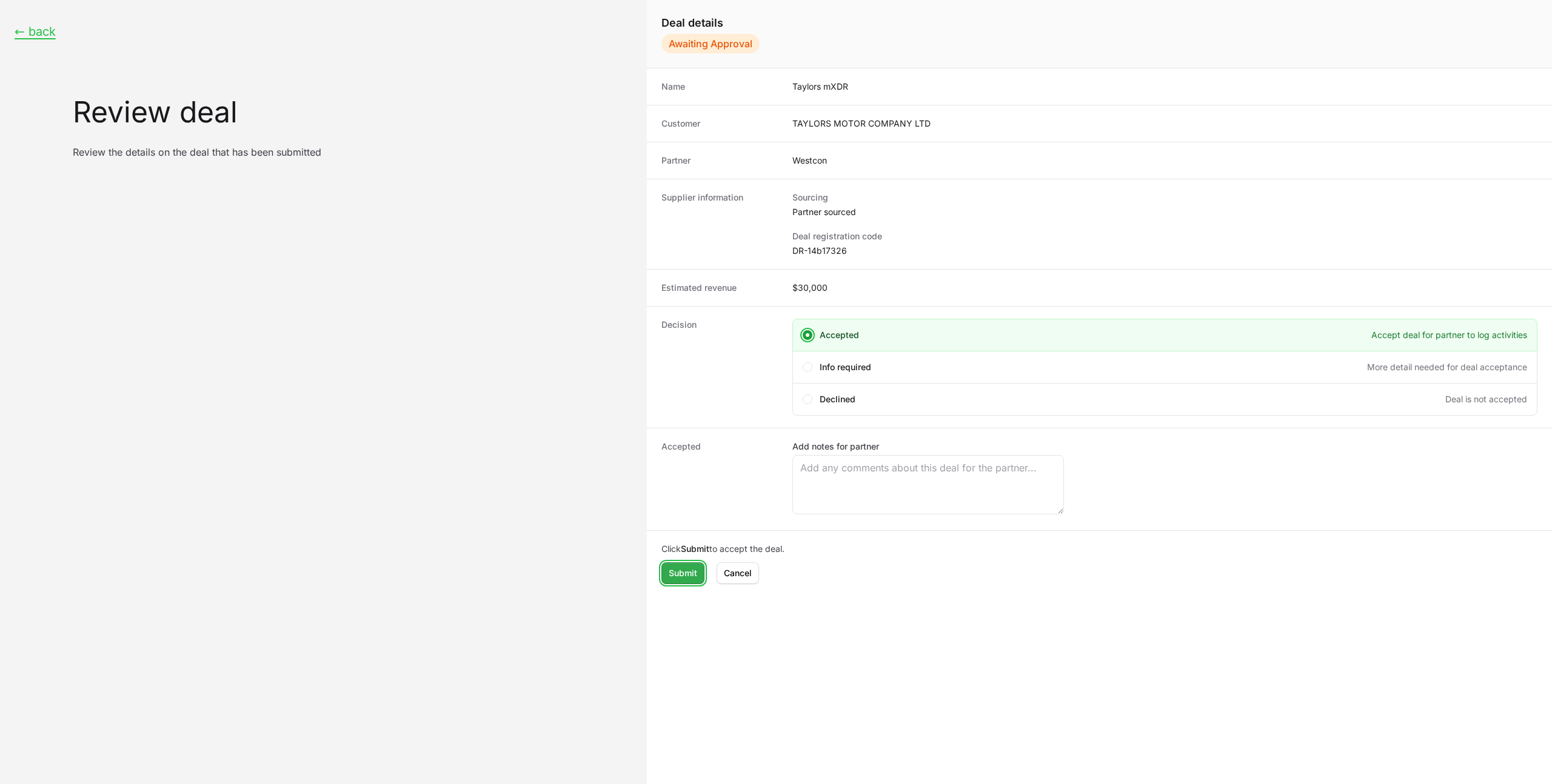
click at [692, 569] on span "Submit" at bounding box center [683, 574] width 29 height 15
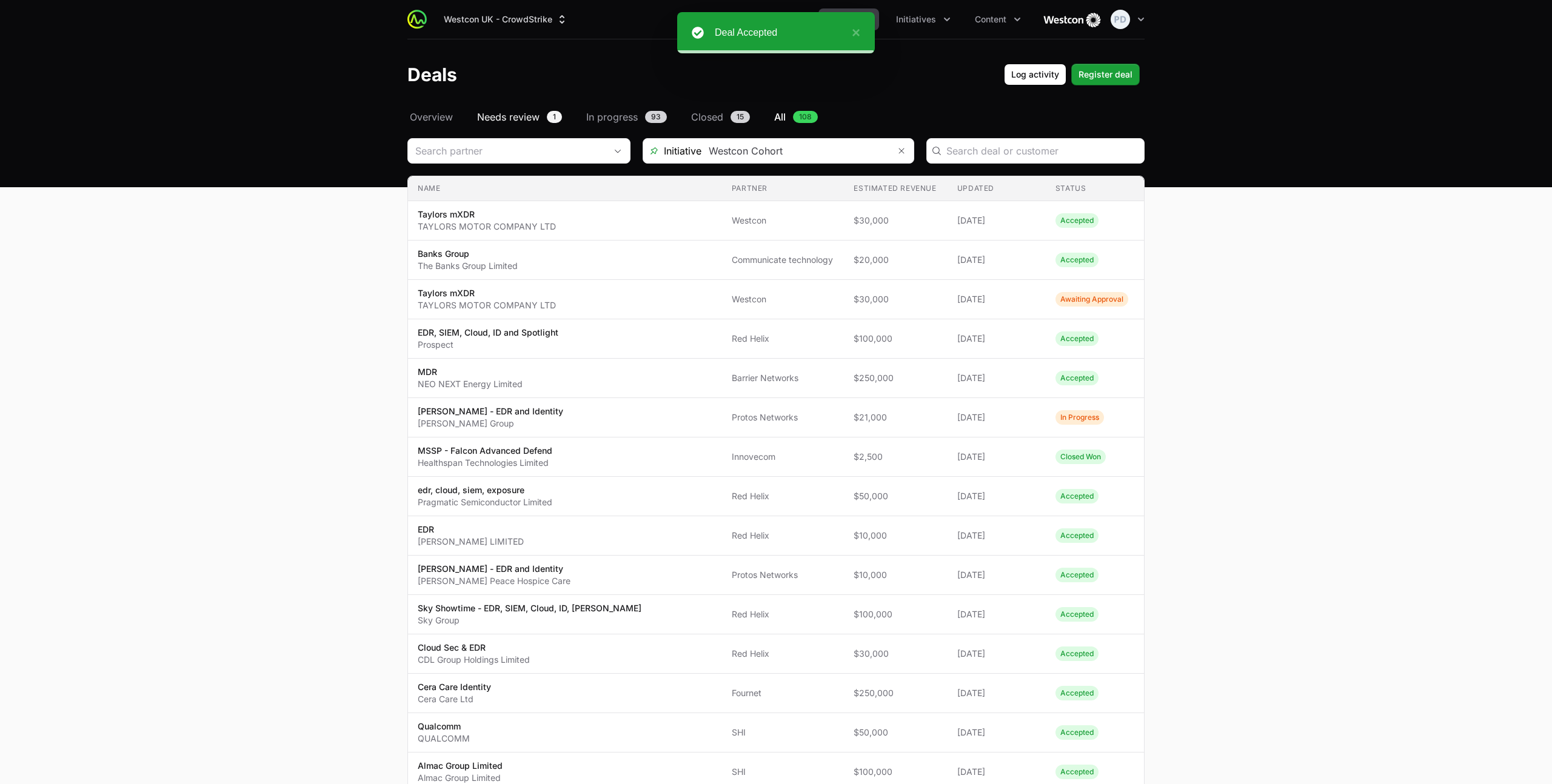
click at [513, 116] on span "Needs review" at bounding box center [508, 117] width 62 height 15
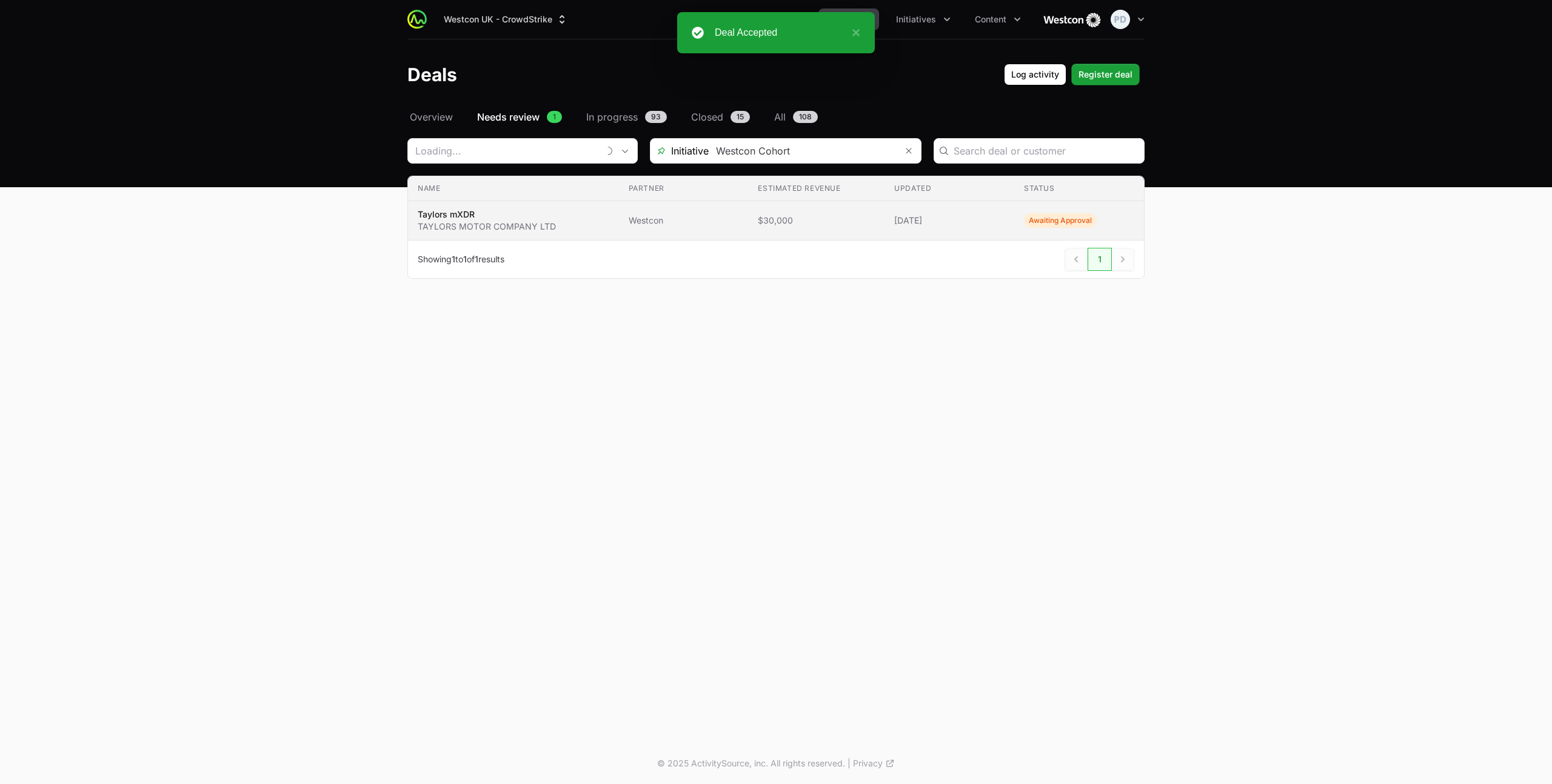
click at [552, 236] on td "Name [PERSON_NAME] mXDR TAYLORS MOTOR COMPANY LTD" at bounding box center [514, 220] width 211 height 39
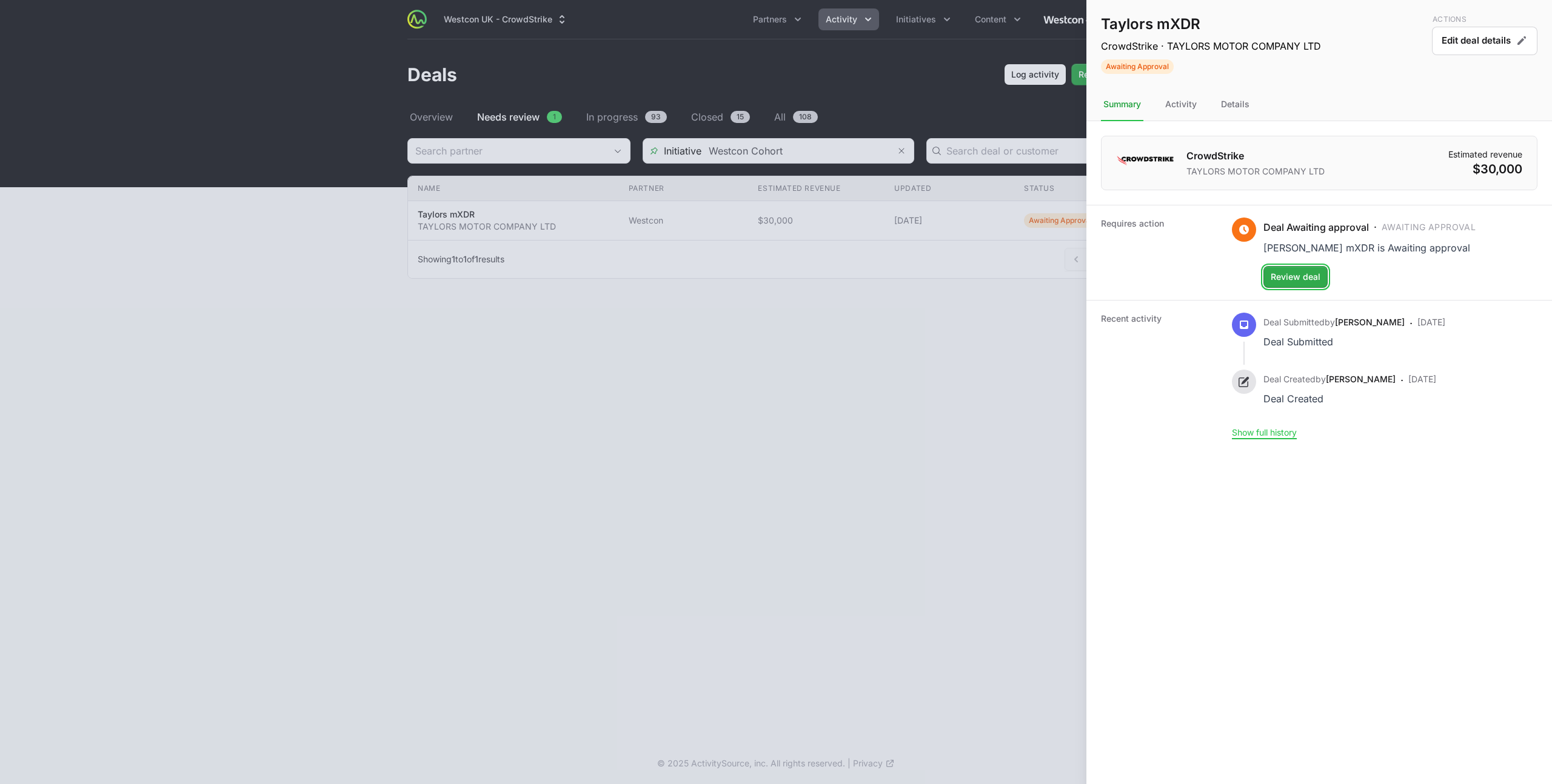
click at [1311, 282] on span "Review deal" at bounding box center [1295, 277] width 49 height 15
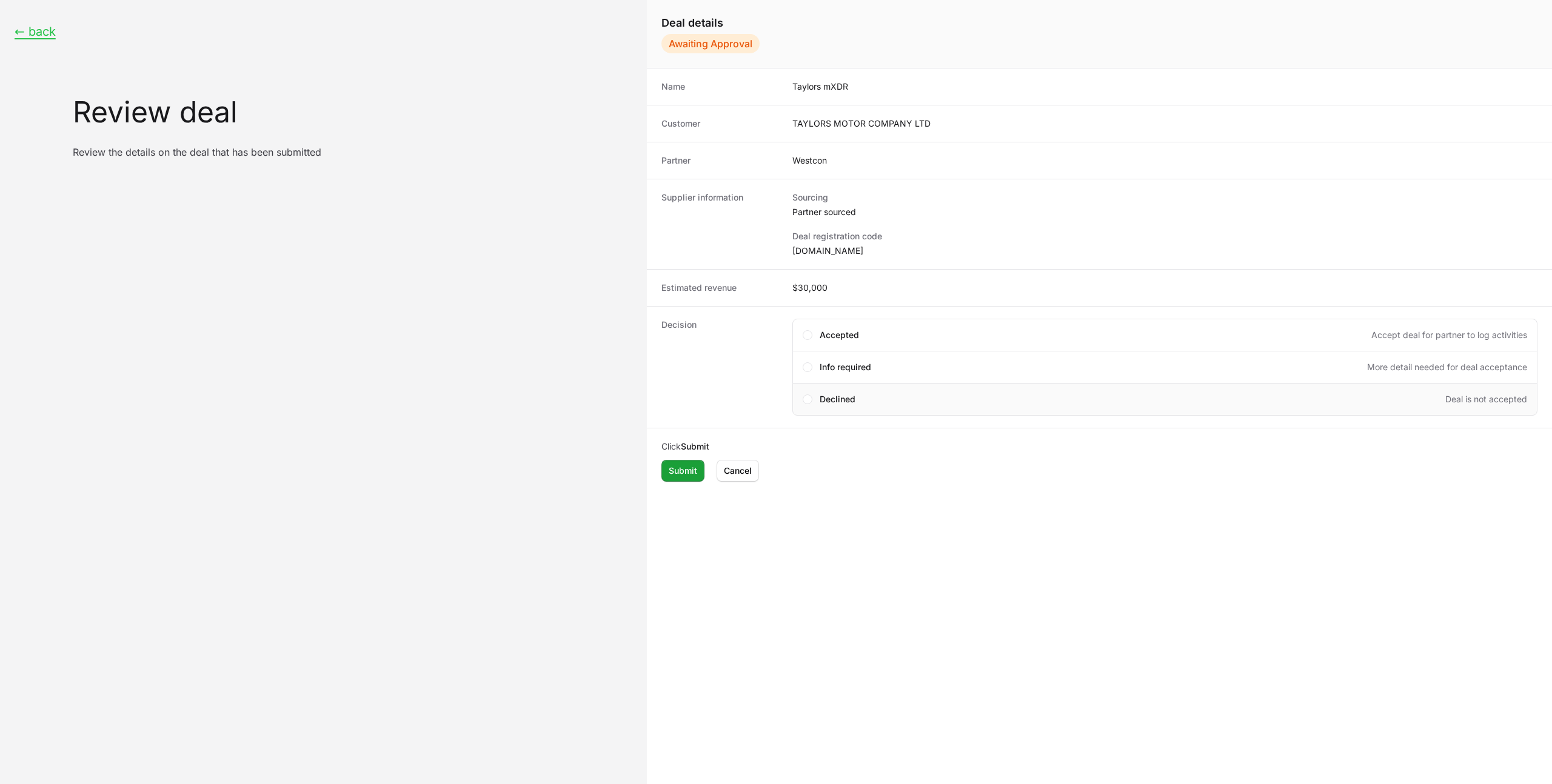
click at [815, 397] on div "Declined Deal is not accepted" at bounding box center [1165, 399] width 745 height 33
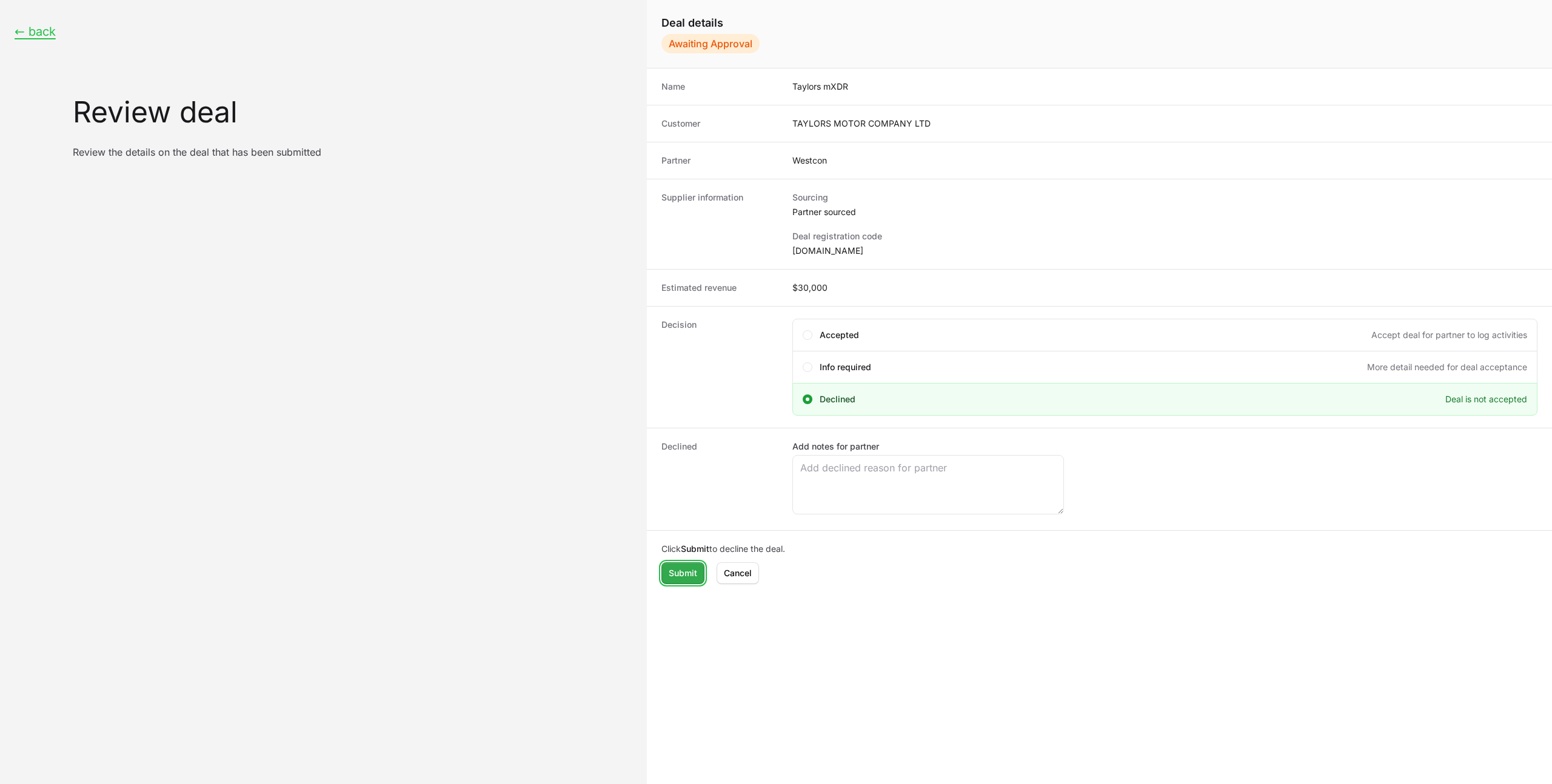
click at [684, 573] on span "Submit" at bounding box center [683, 574] width 29 height 15
